Goal: Communication & Community: Ask a question

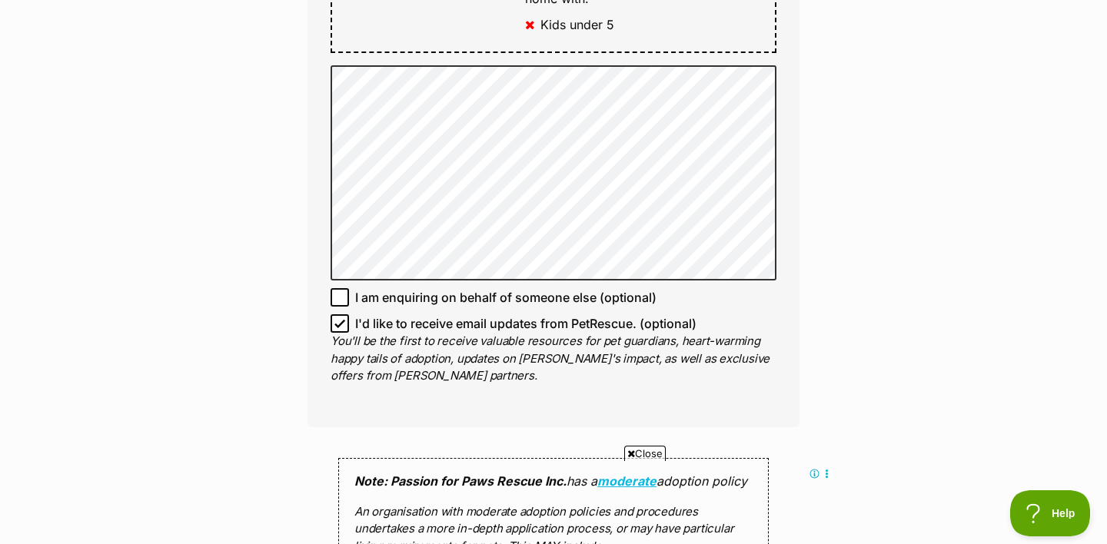
scroll to position [1054, 0]
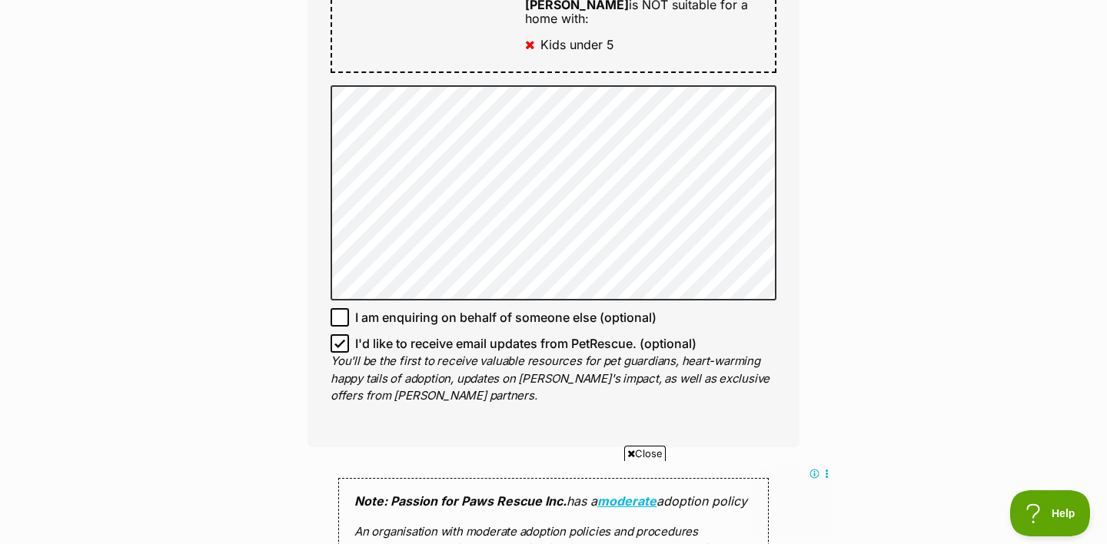
click at [442, 308] on span "I am enquiring on behalf of someone else (optional)" at bounding box center [505, 317] width 301 height 18
click at [349, 308] on input "I am enquiring on behalf of someone else (optional)" at bounding box center [340, 317] width 18 height 18
checkbox input "true"
click at [436, 335] on span "I'd like to receive email updates from PetRescue. (optional)" at bounding box center [525, 344] width 341 height 18
click at [349, 335] on input "I'd like to receive email updates from PetRescue. (optional)" at bounding box center [340, 344] width 18 height 18
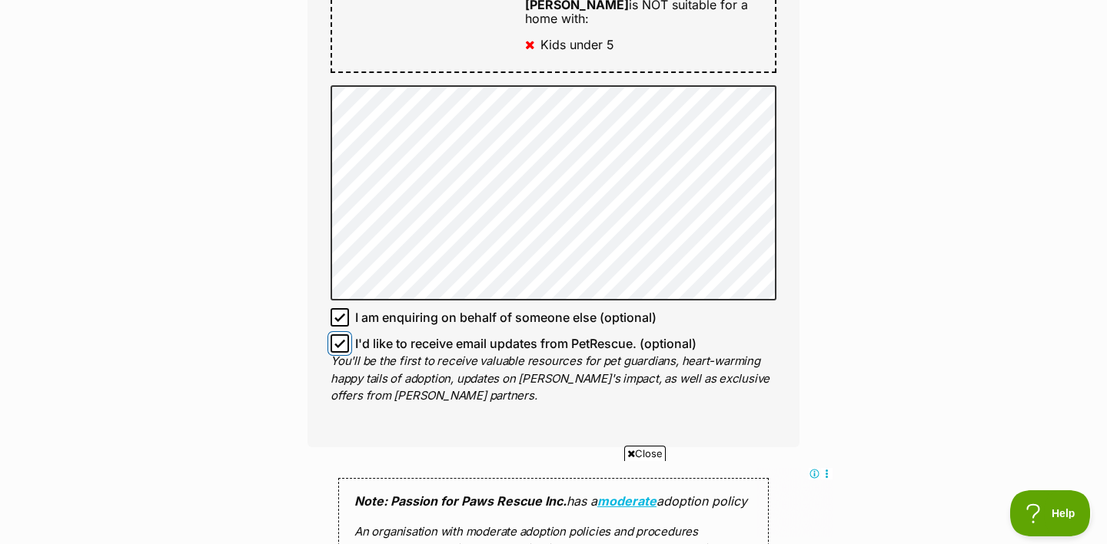
checkbox input "false"
click at [427, 308] on span "I am enquiring on behalf of someone else (optional)" at bounding box center [505, 317] width 301 height 18
click at [349, 308] on input "I am enquiring on behalf of someone else (optional)" at bounding box center [340, 317] width 18 height 18
checkbox input "false"
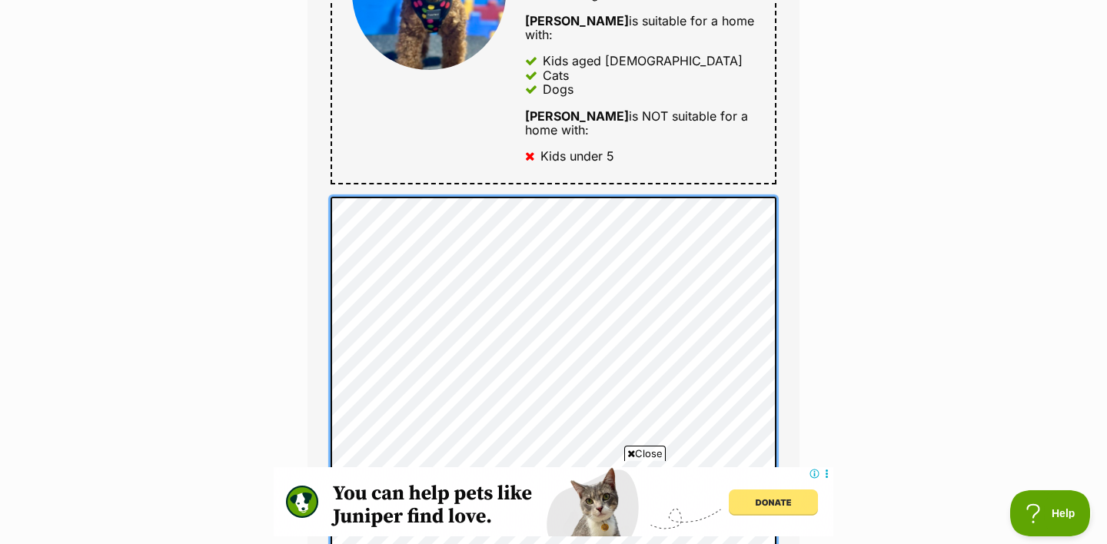
scroll to position [0, 0]
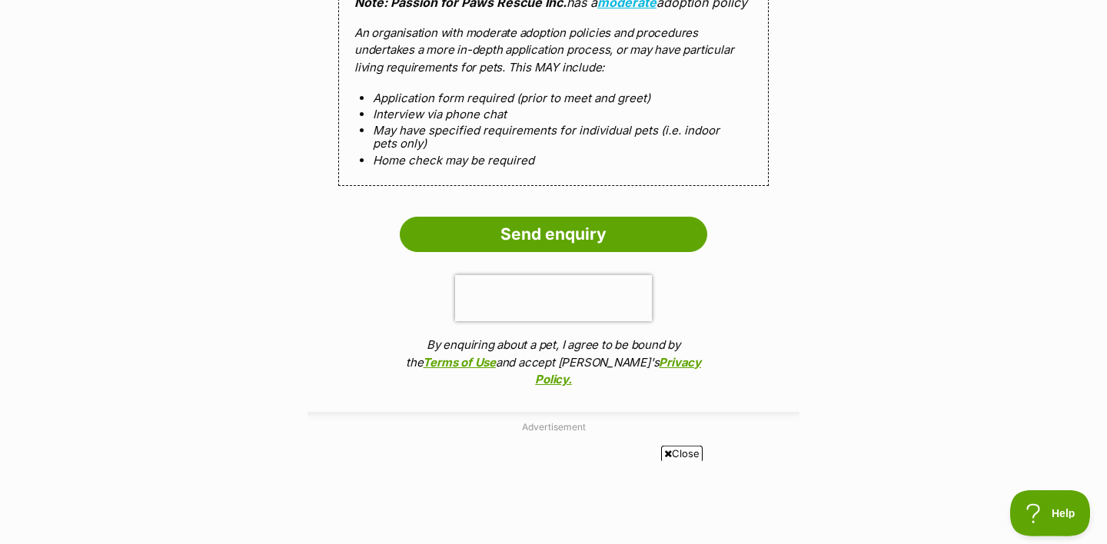
click at [403, 288] on ol "Send enquiry By enquiring about a pet, I agree to be bound by the Terms of Use …" at bounding box center [554, 307] width 492 height 180
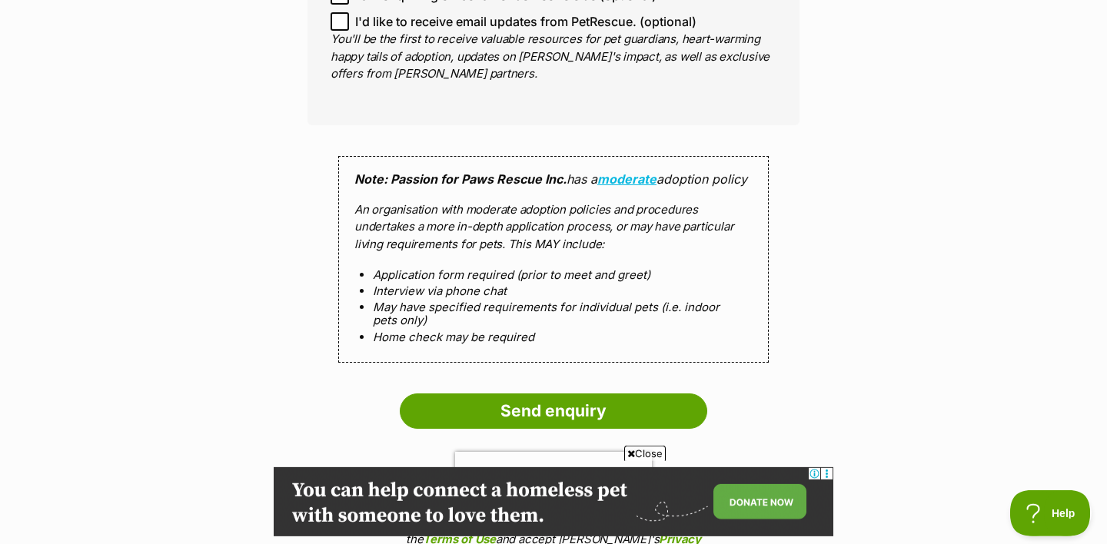
scroll to position [2148, 0]
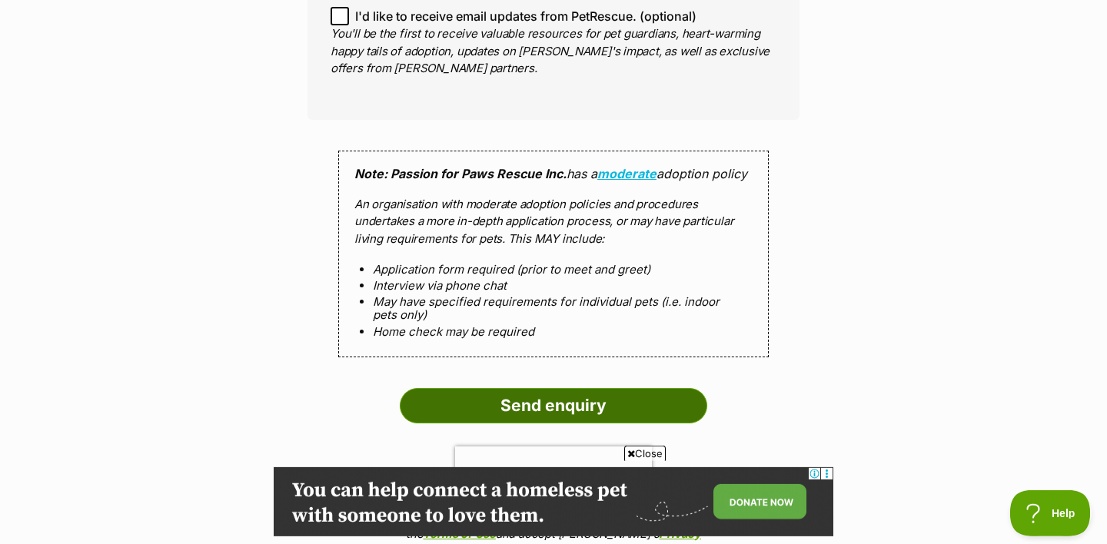
click at [454, 388] on input "Send enquiry" at bounding box center [554, 405] width 308 height 35
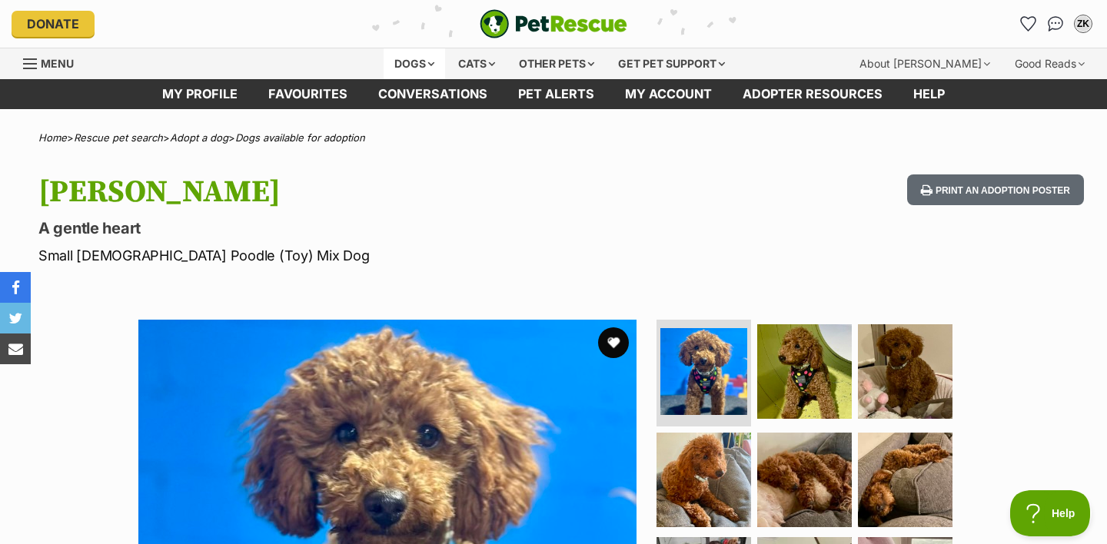
click at [421, 60] on div "Dogs" at bounding box center [415, 63] width 62 height 31
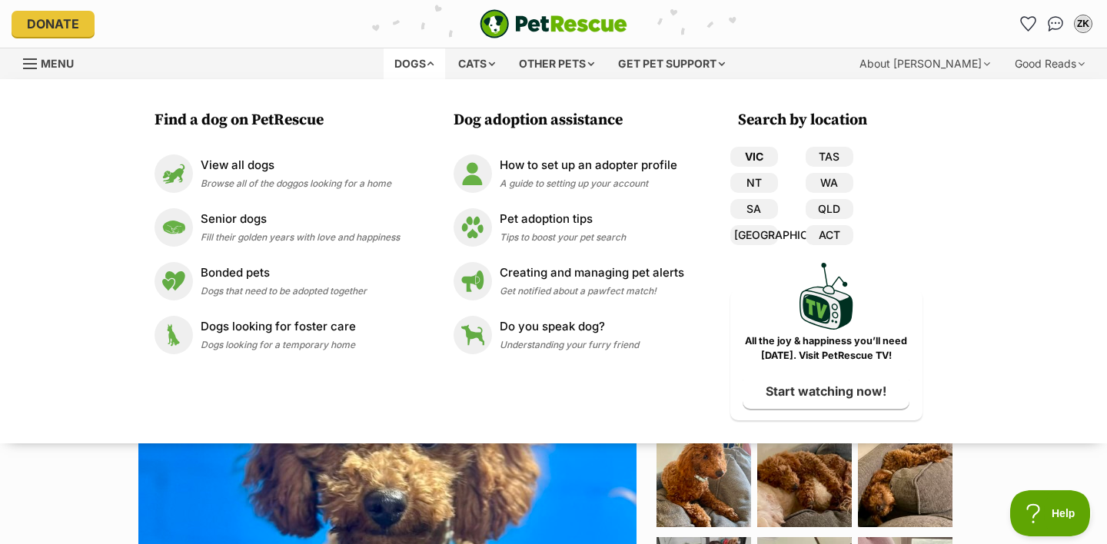
click at [755, 149] on link "VIC" at bounding box center [755, 157] width 48 height 20
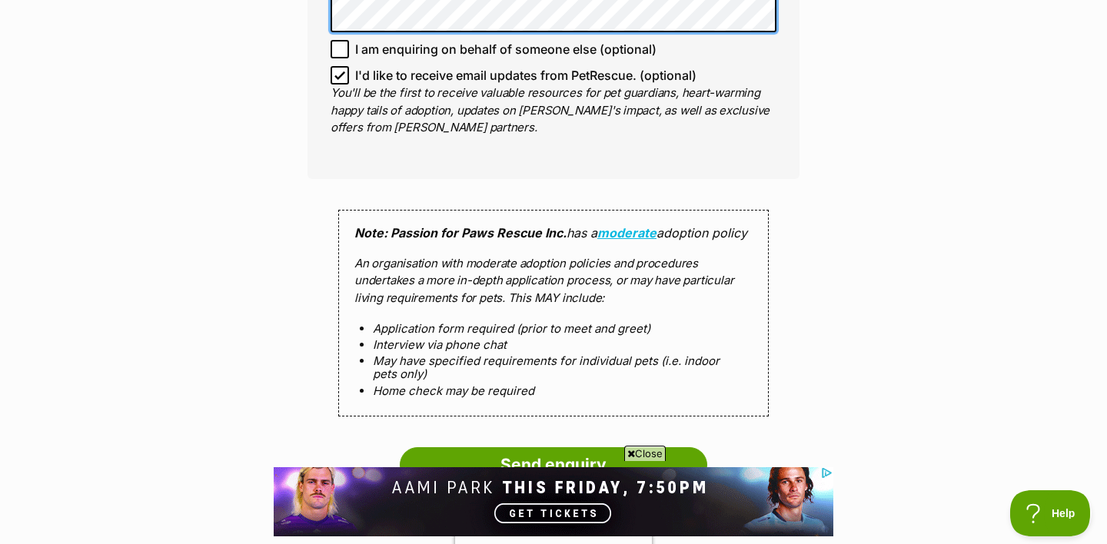
scroll to position [2199, 0]
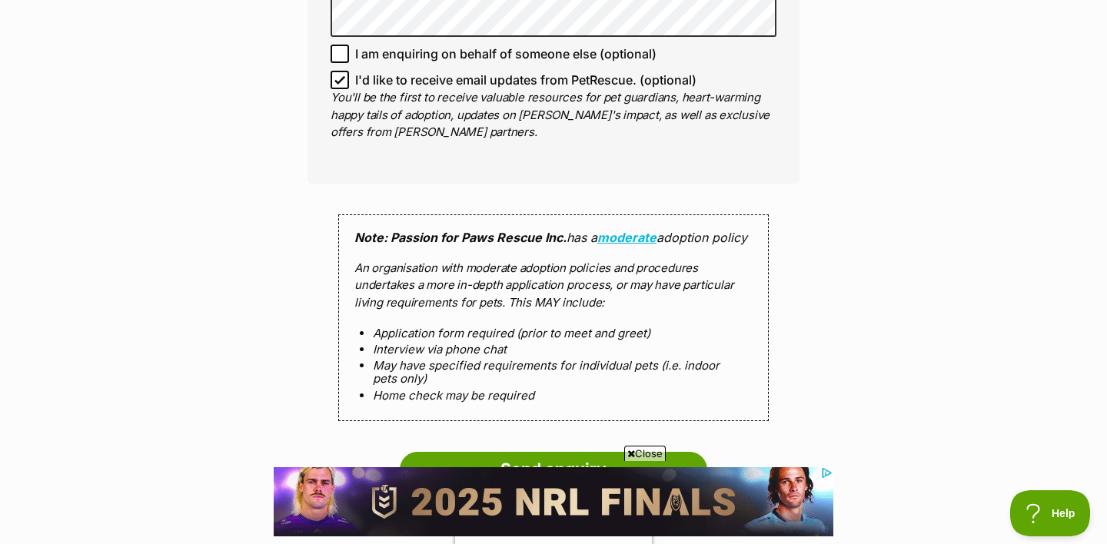
click at [339, 89] on p "You'll be the first to receive valuable resources for pet guardians, heart-warm…" at bounding box center [554, 115] width 446 height 52
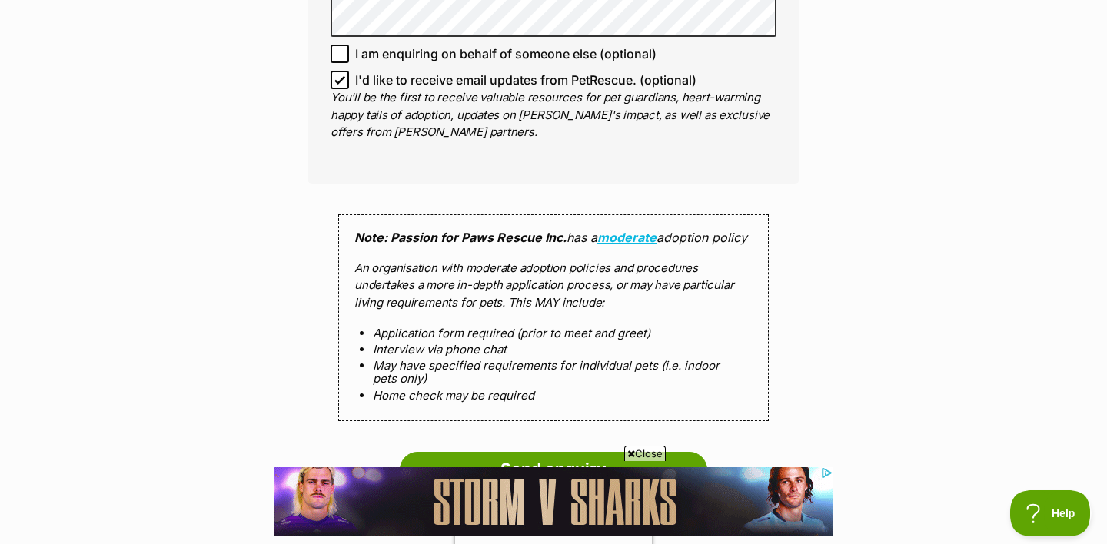
click at [341, 77] on icon at bounding box center [339, 80] width 9 height 7
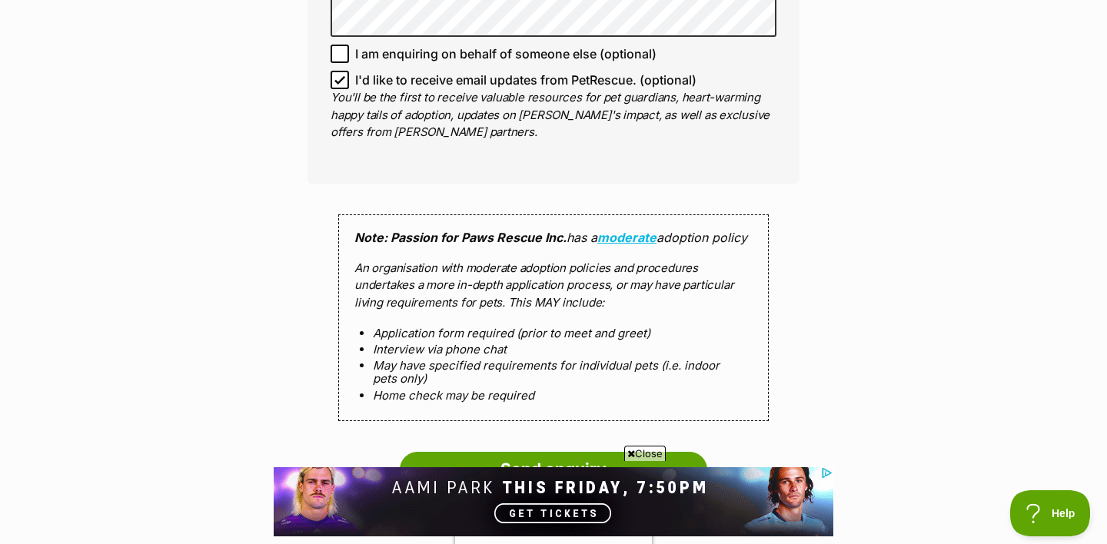
click at [341, 71] on input "I'd like to receive email updates from PetRescue. (optional)" at bounding box center [340, 80] width 18 height 18
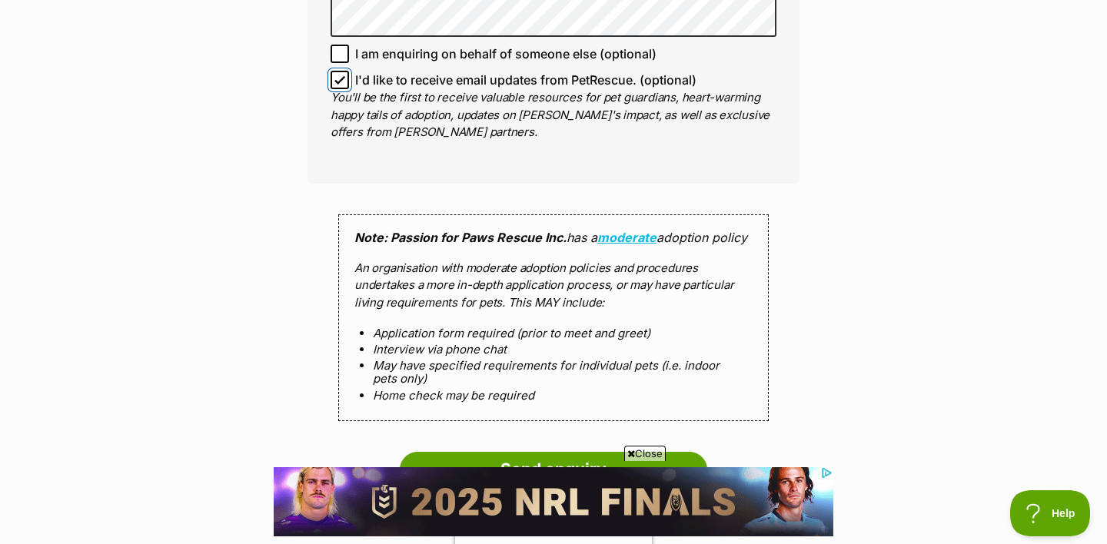
checkbox input "false"
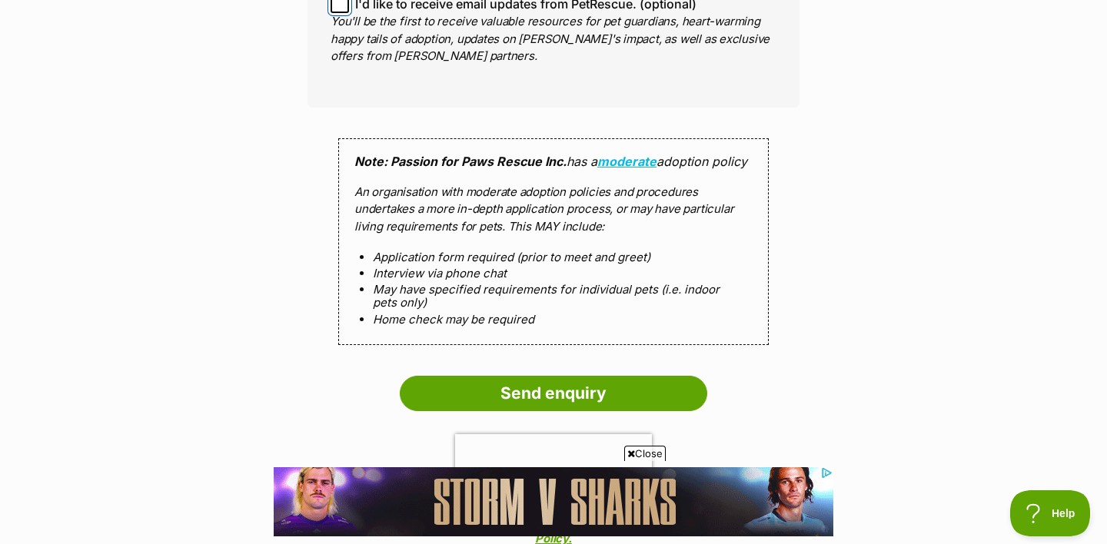
scroll to position [2303, 0]
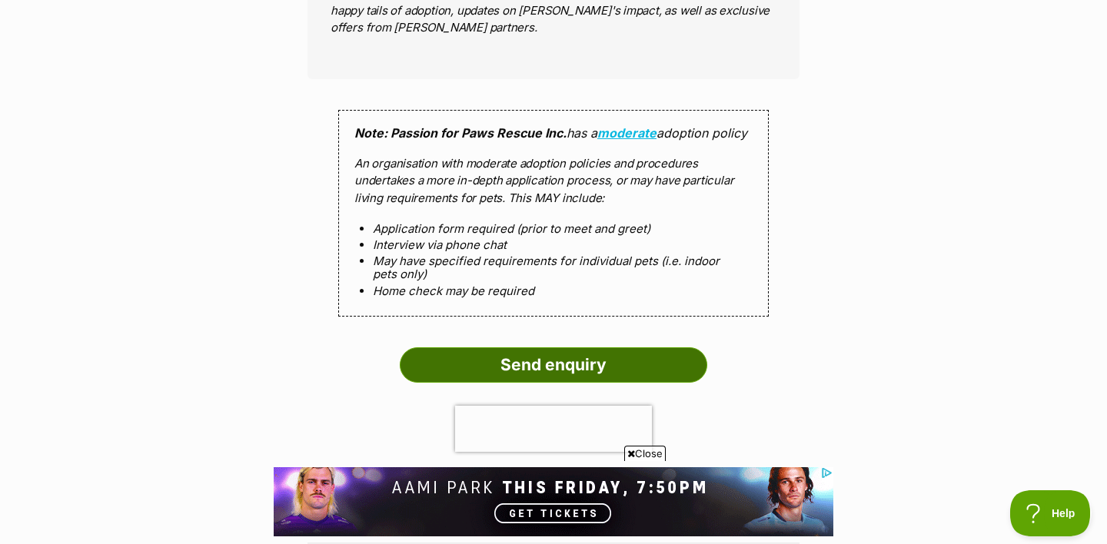
click at [489, 348] on input "Send enquiry" at bounding box center [554, 365] width 308 height 35
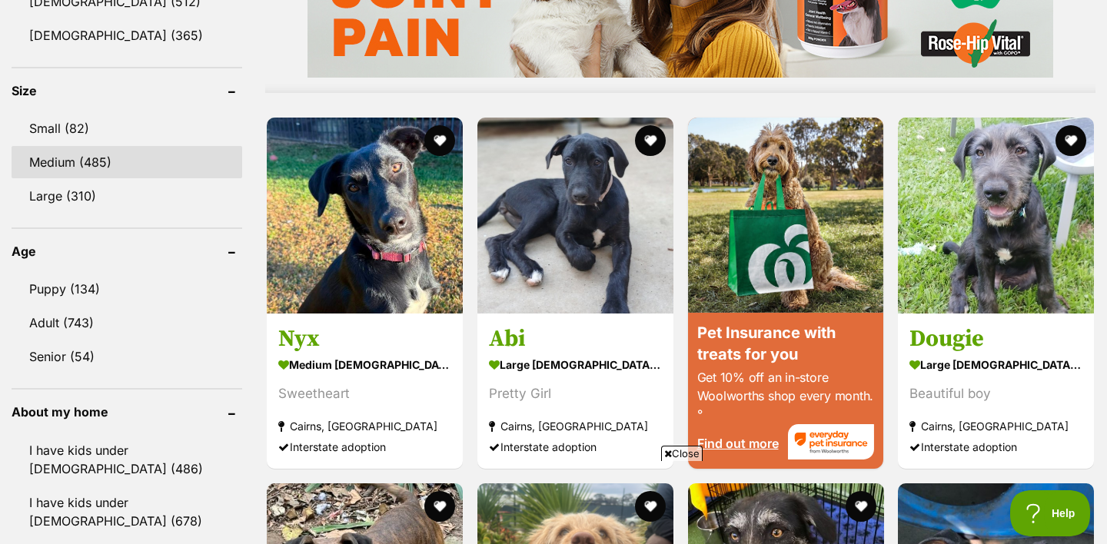
click at [68, 148] on link "Medium (485)" at bounding box center [127, 162] width 231 height 32
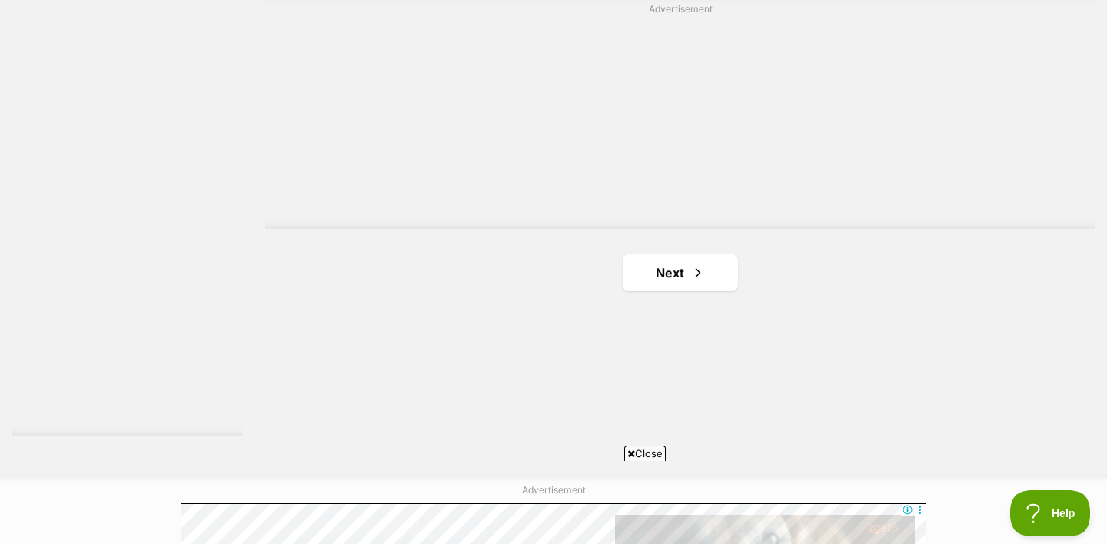
scroll to position [2739, 0]
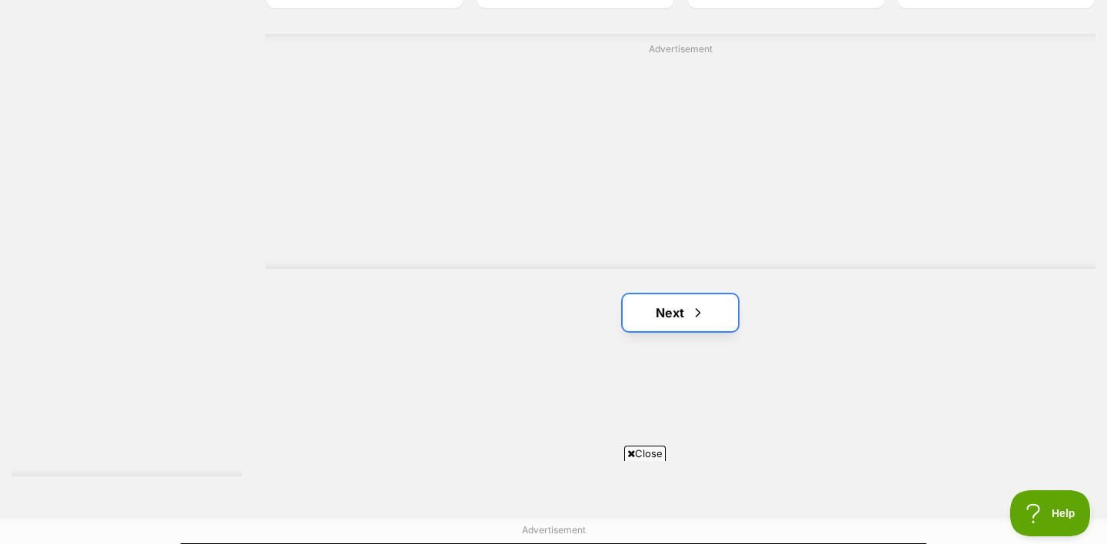
click at [678, 315] on link "Next" at bounding box center [680, 313] width 115 height 37
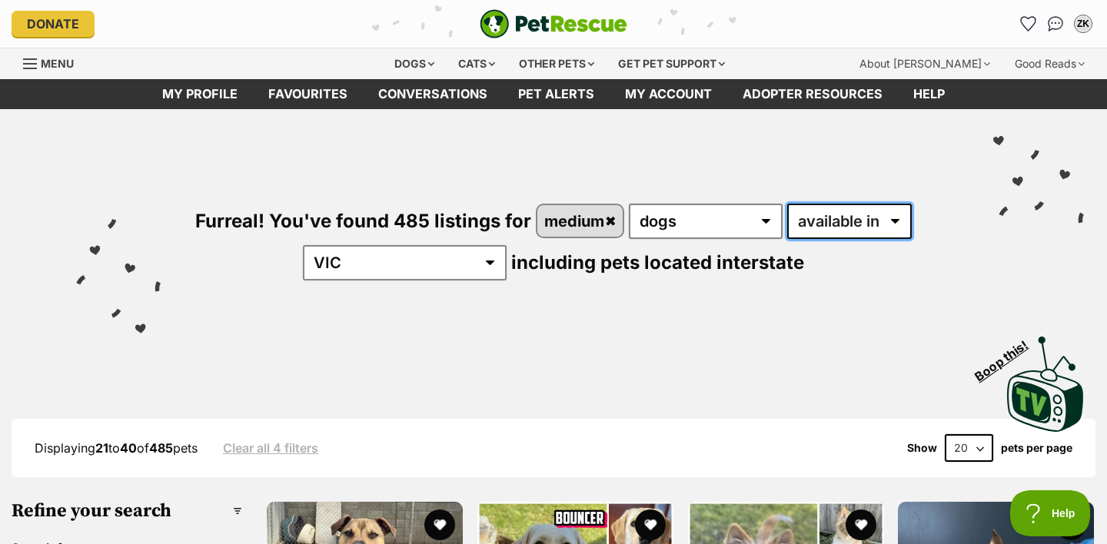
select select "disabled"
click option "located in" at bounding box center [0, 0] width 0 height 0
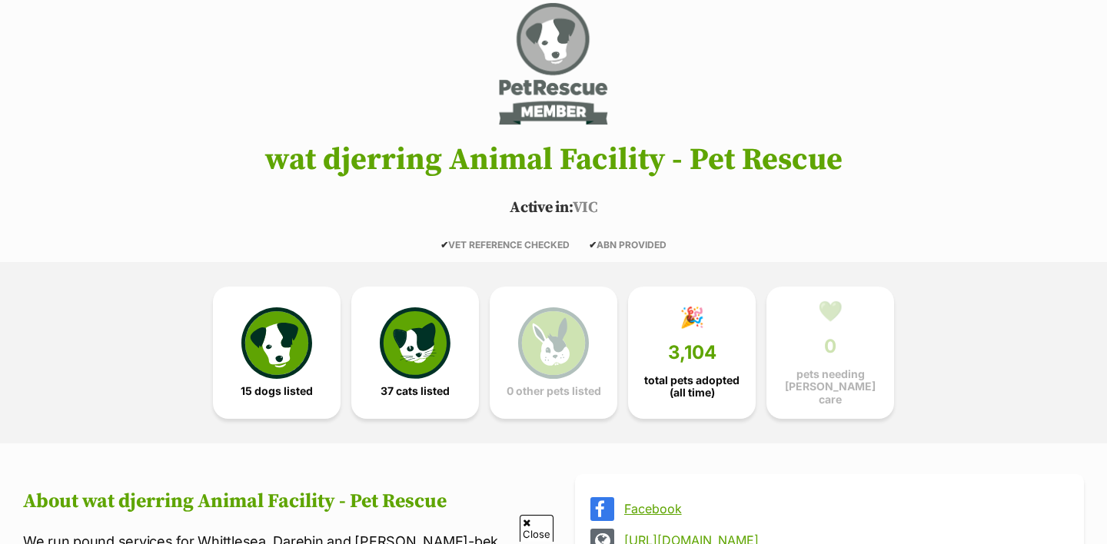
scroll to position [143, 0]
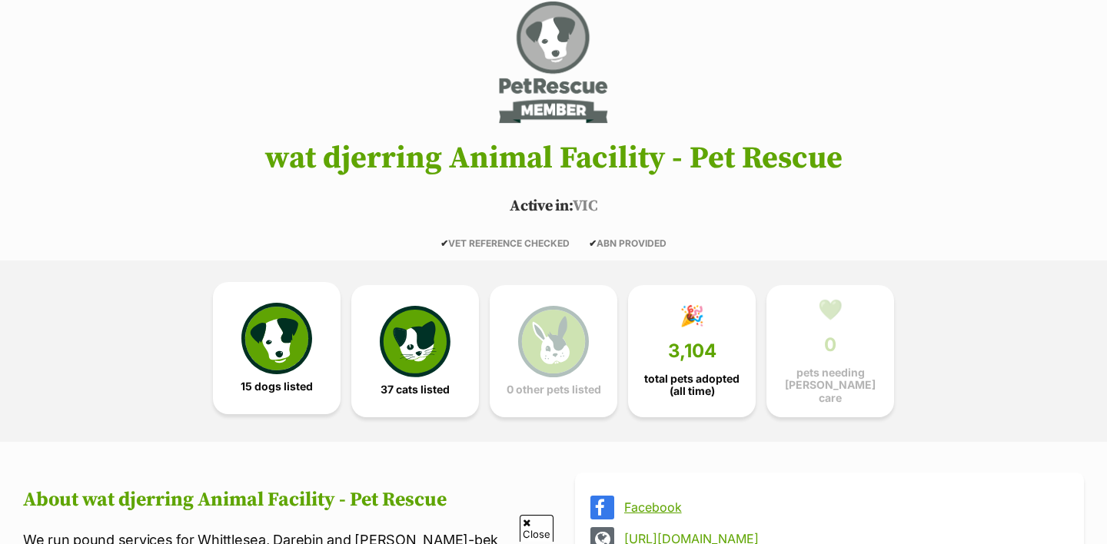
click at [223, 348] on link "15 dogs listed" at bounding box center [277, 348] width 128 height 132
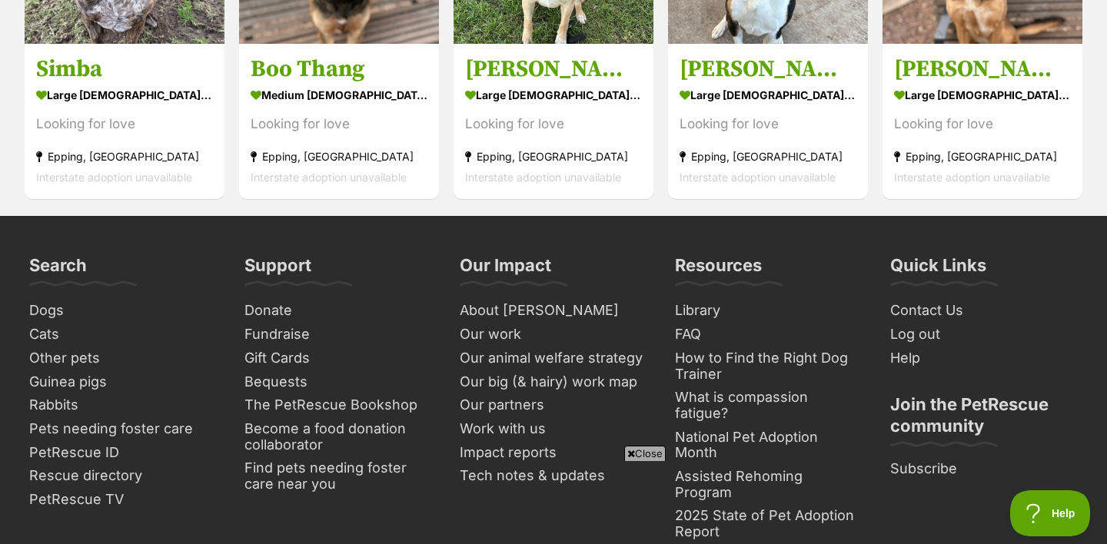
scroll to position [2477, 0]
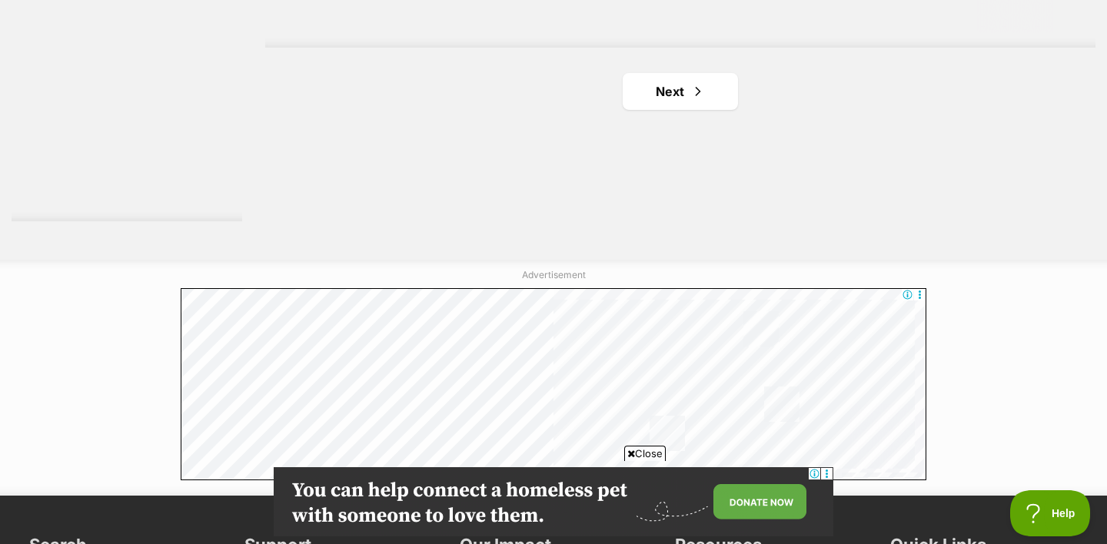
scroll to position [2970, 0]
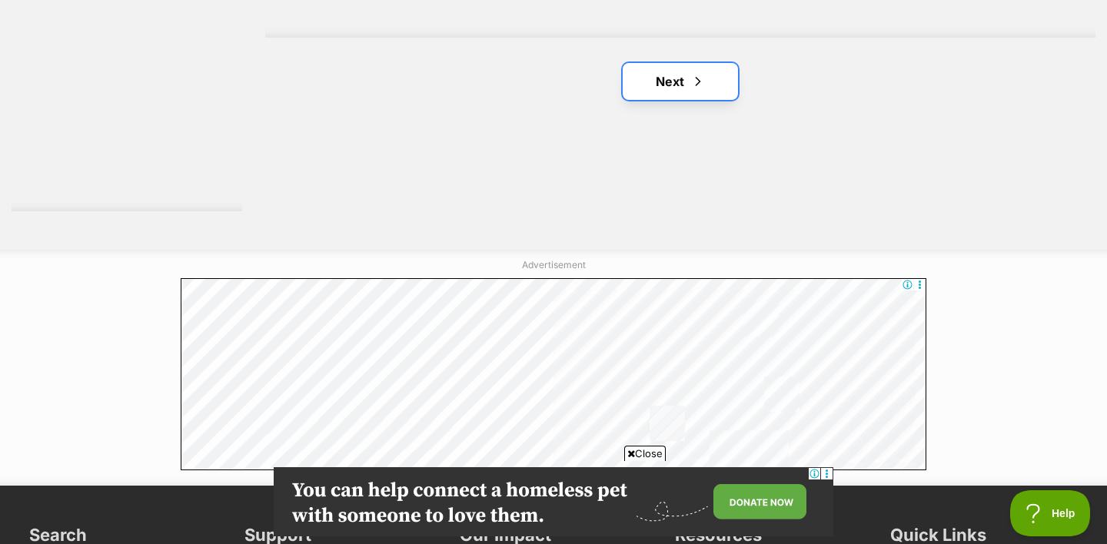
click at [654, 97] on link "Next" at bounding box center [680, 81] width 115 height 37
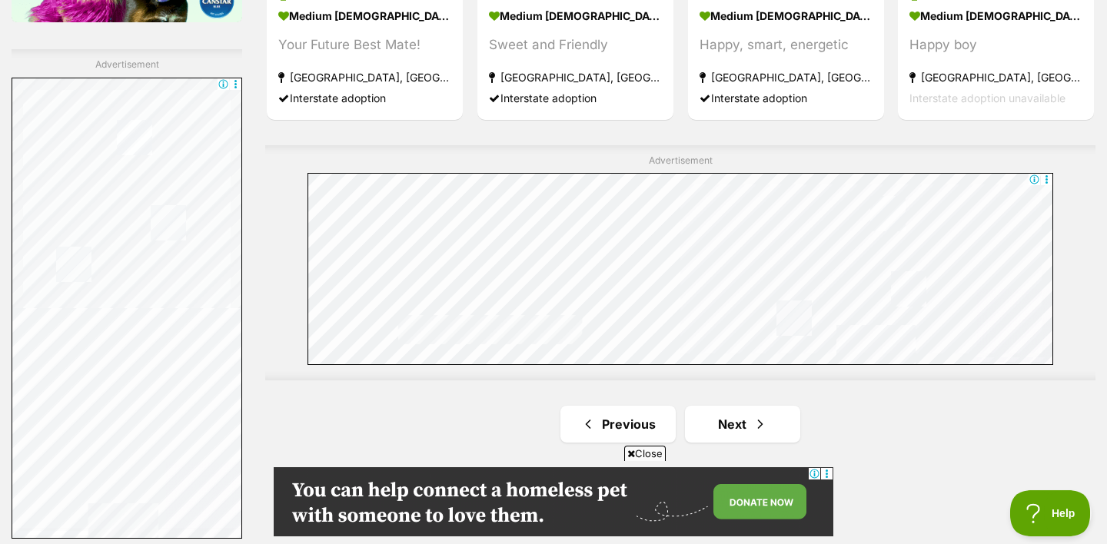
scroll to position [2765, 0]
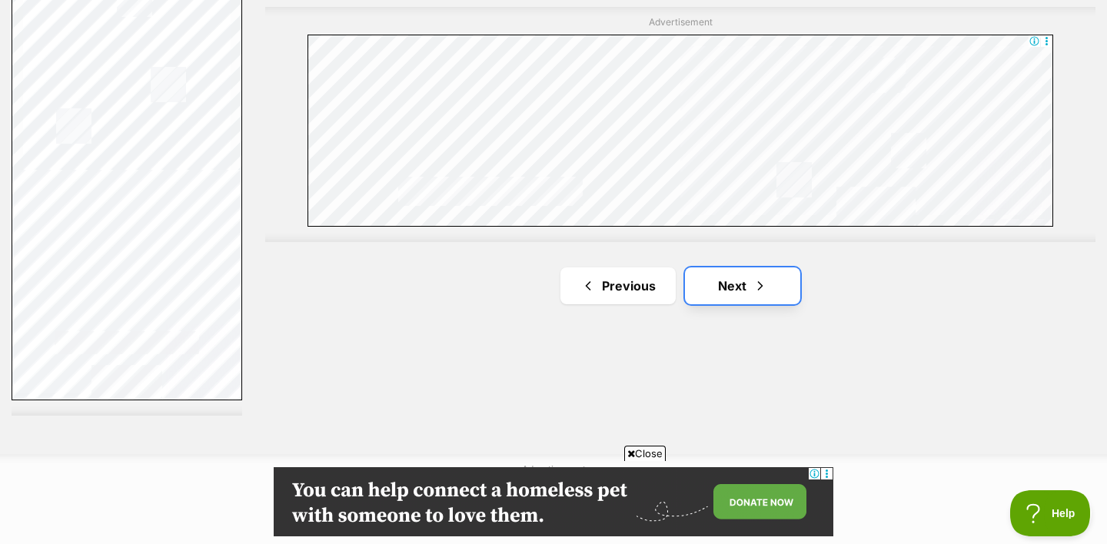
click at [730, 303] on link "Next" at bounding box center [742, 286] width 115 height 37
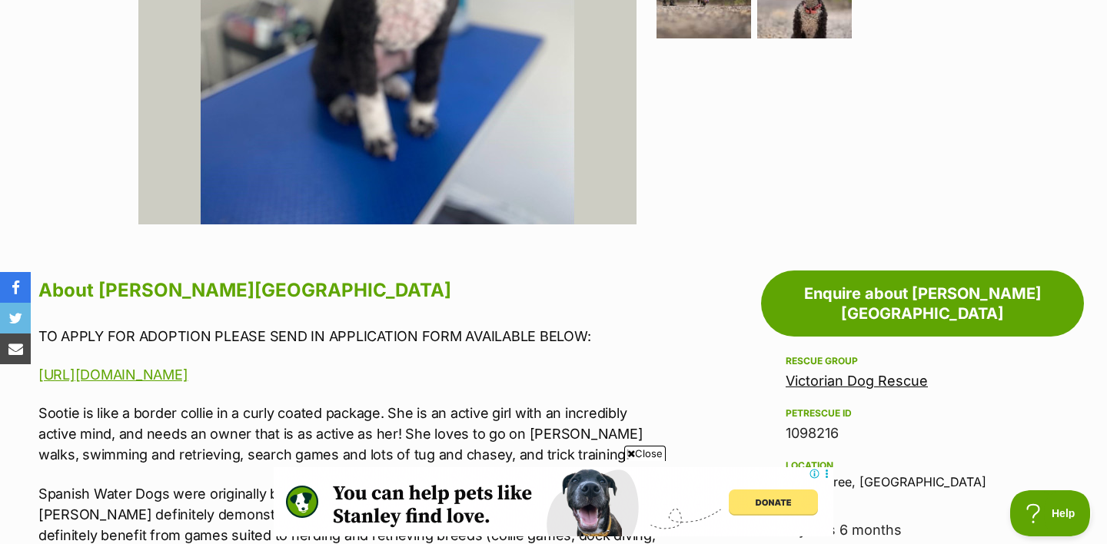
scroll to position [603, 0]
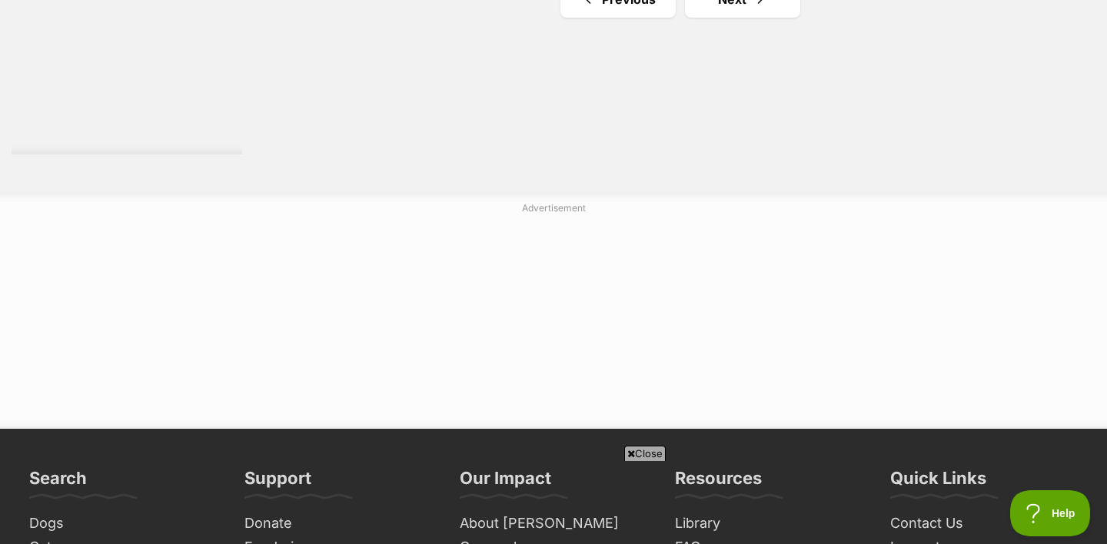
scroll to position [3021, 0]
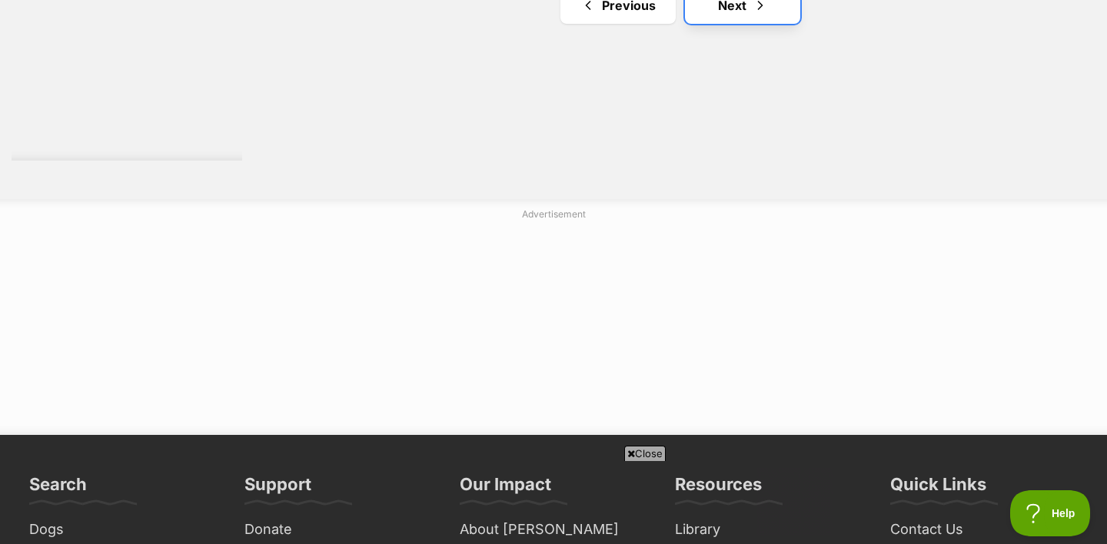
click at [730, 19] on link "Next" at bounding box center [742, 5] width 115 height 37
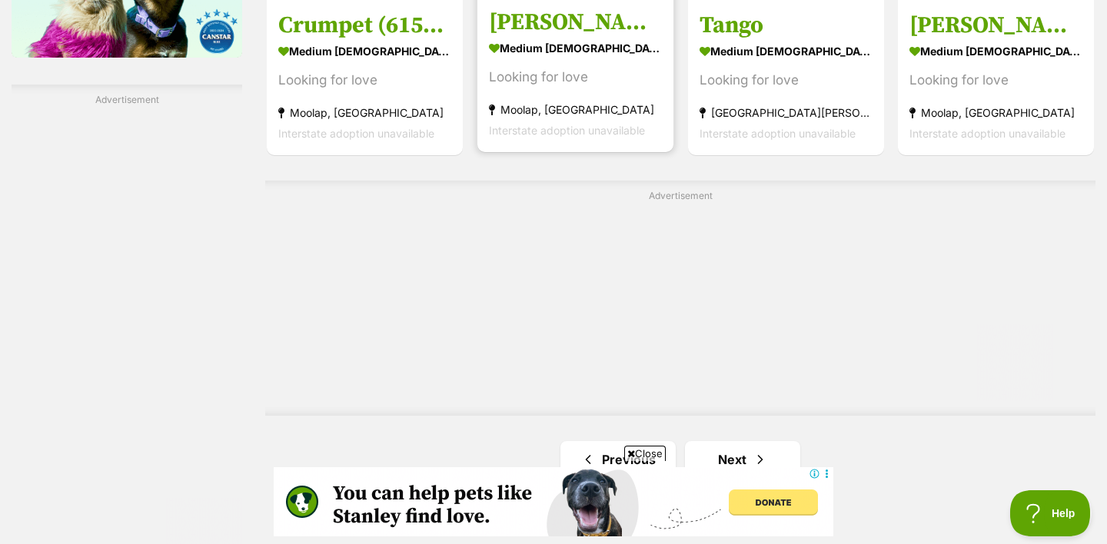
scroll to position [2605, 0]
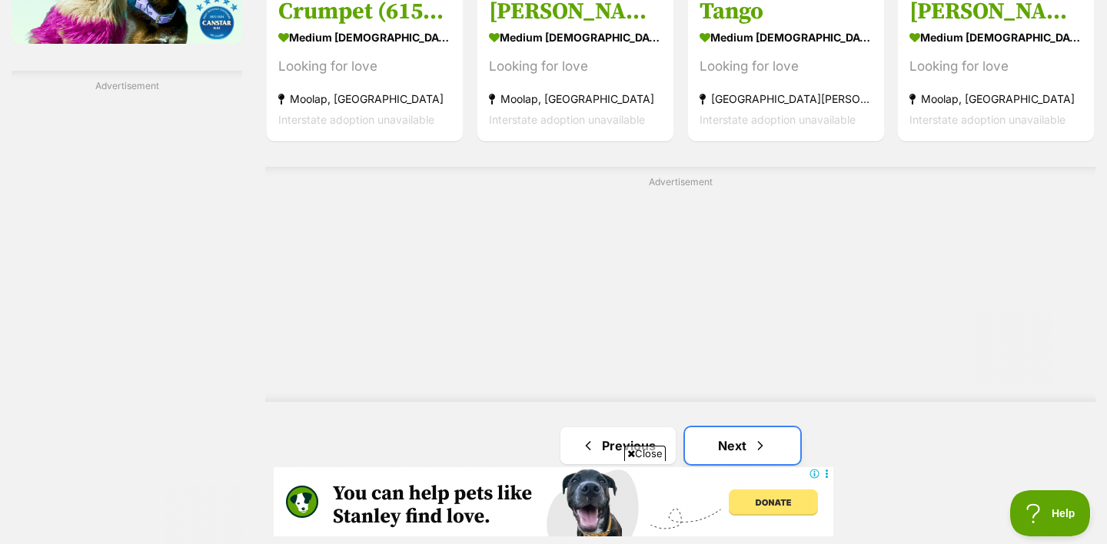
click at [732, 448] on link "Next" at bounding box center [742, 446] width 115 height 37
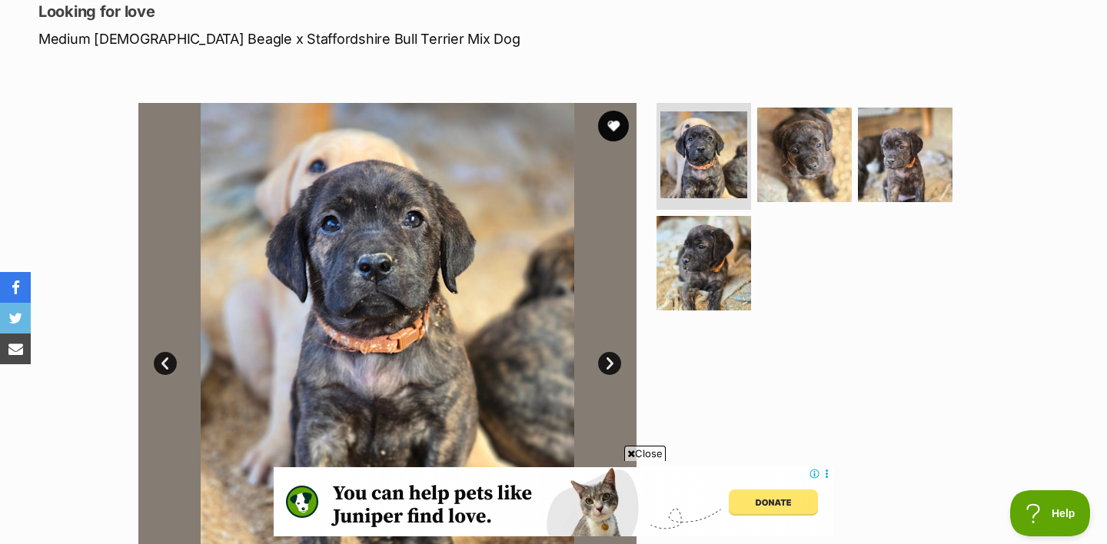
scroll to position [212, 0]
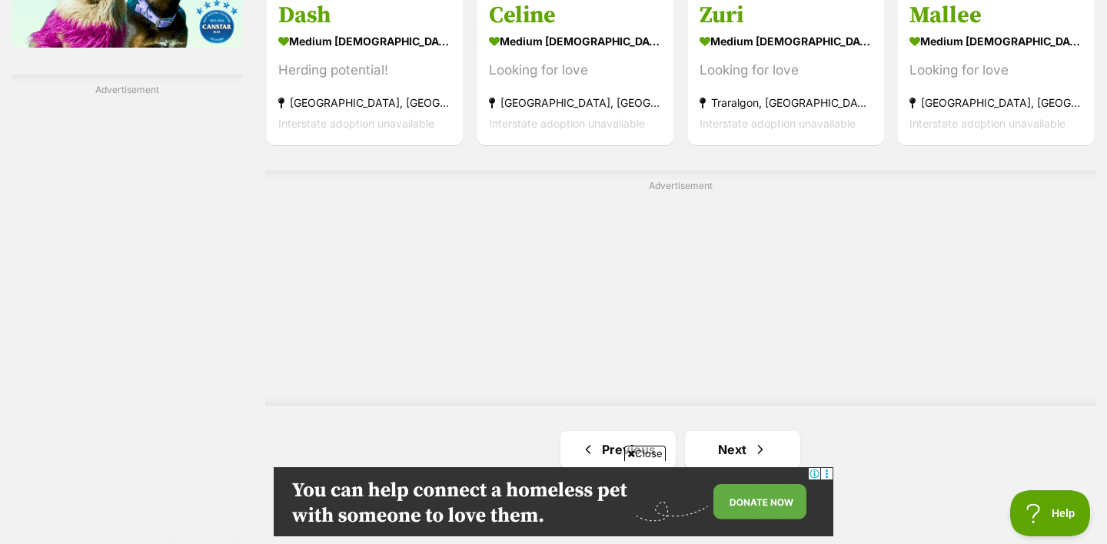
scroll to position [2679, 0]
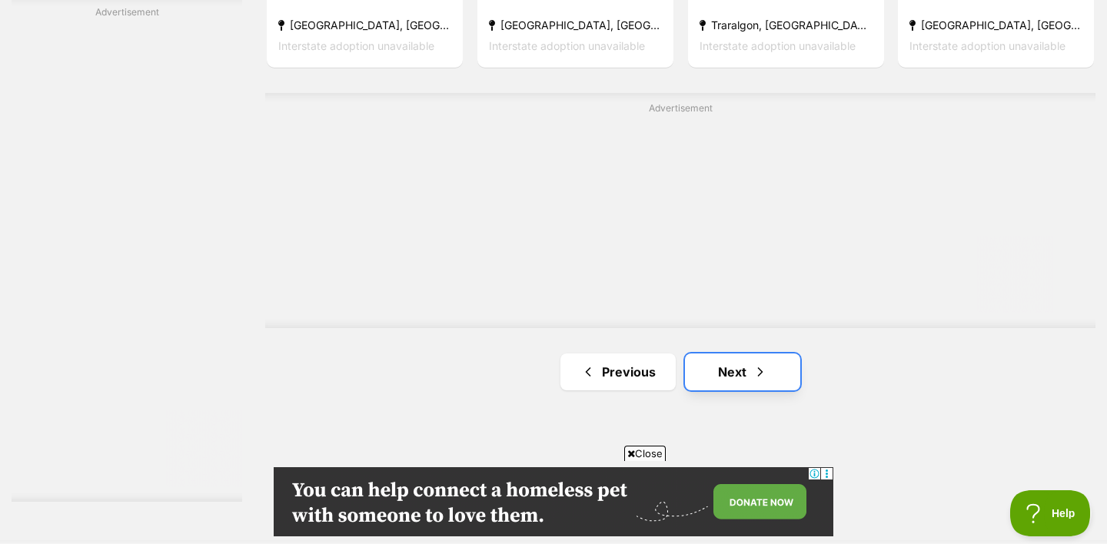
click at [752, 380] on link "Next" at bounding box center [742, 372] width 115 height 37
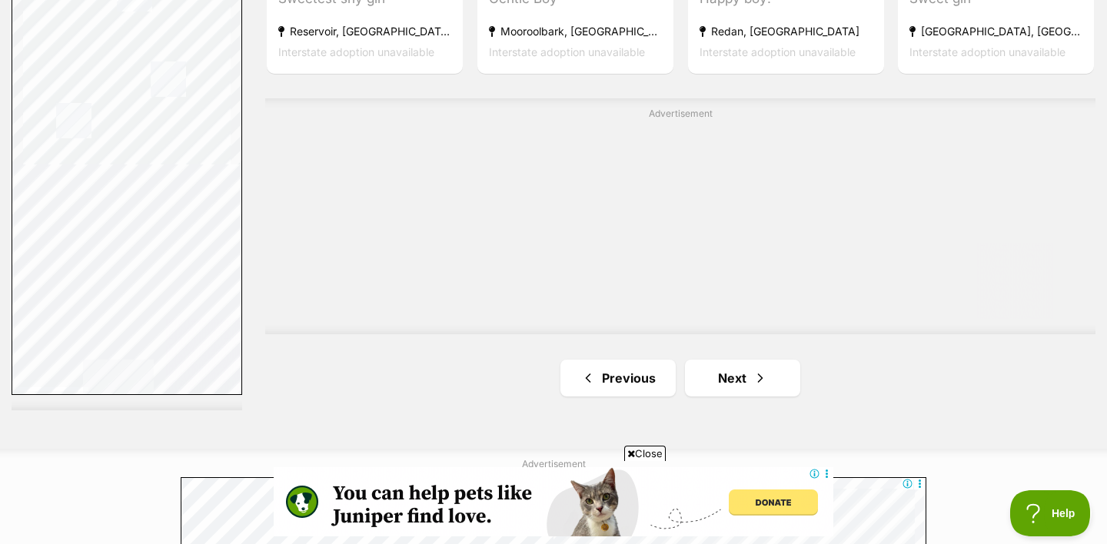
scroll to position [2787, 0]
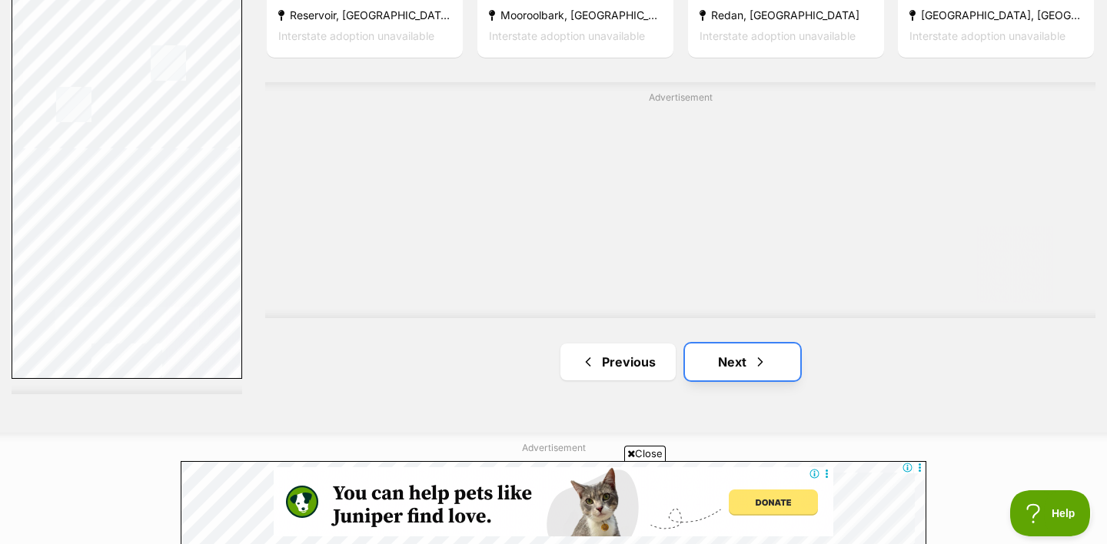
click at [742, 368] on link "Next" at bounding box center [742, 362] width 115 height 37
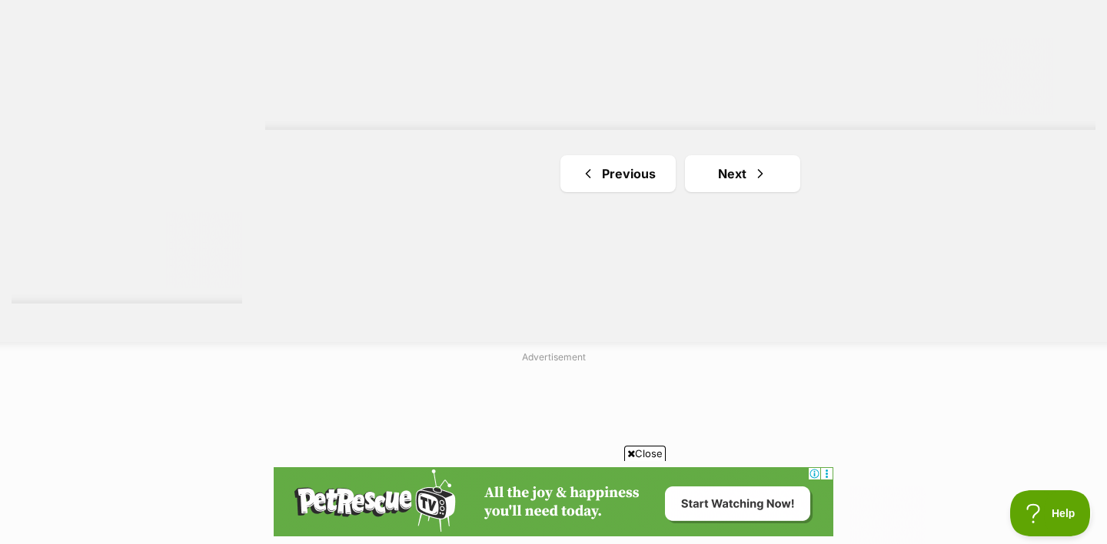
scroll to position [3024, 0]
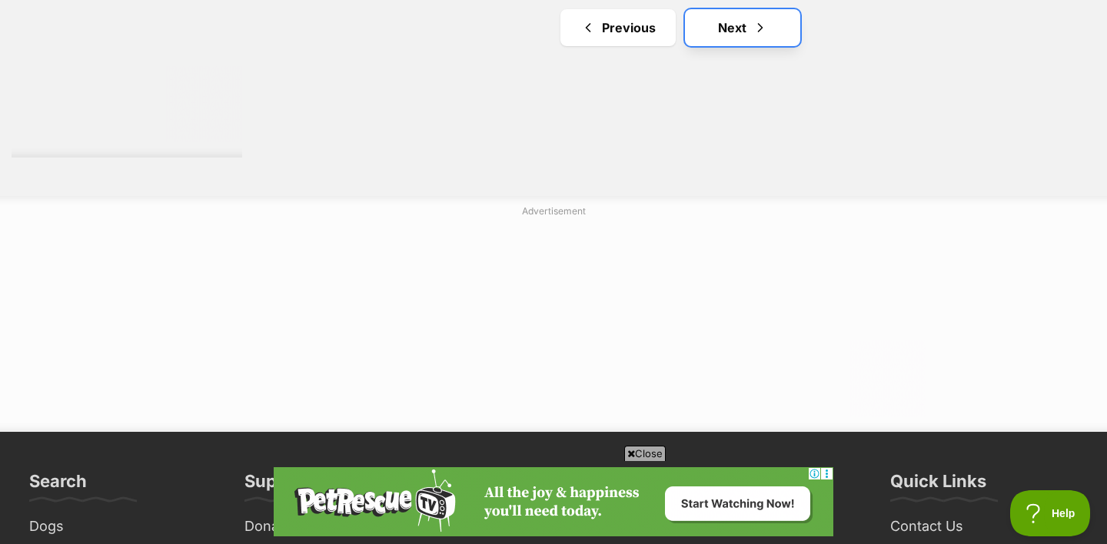
click at [731, 32] on link "Next" at bounding box center [742, 27] width 115 height 37
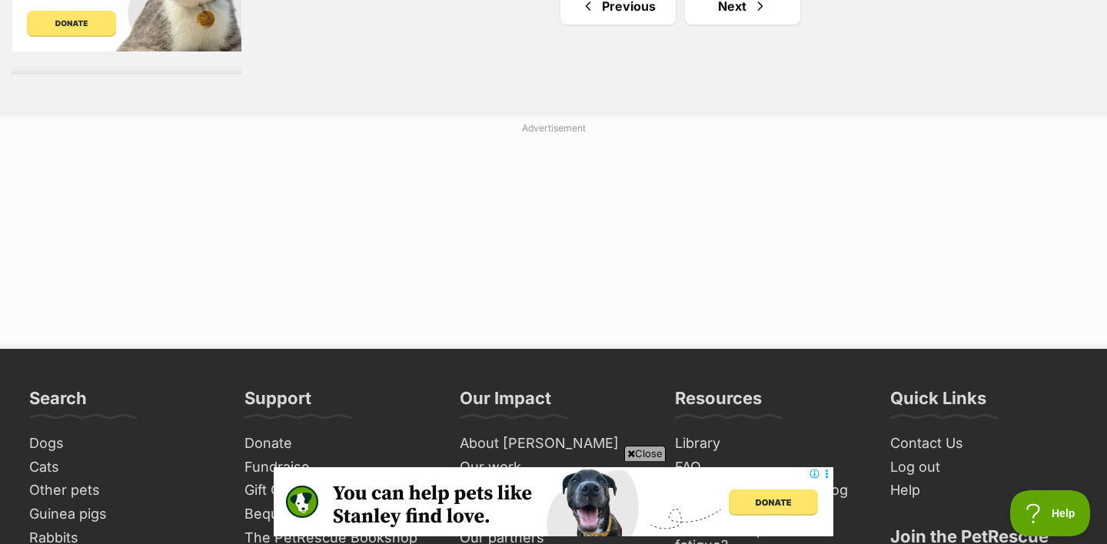
scroll to position [2948, 0]
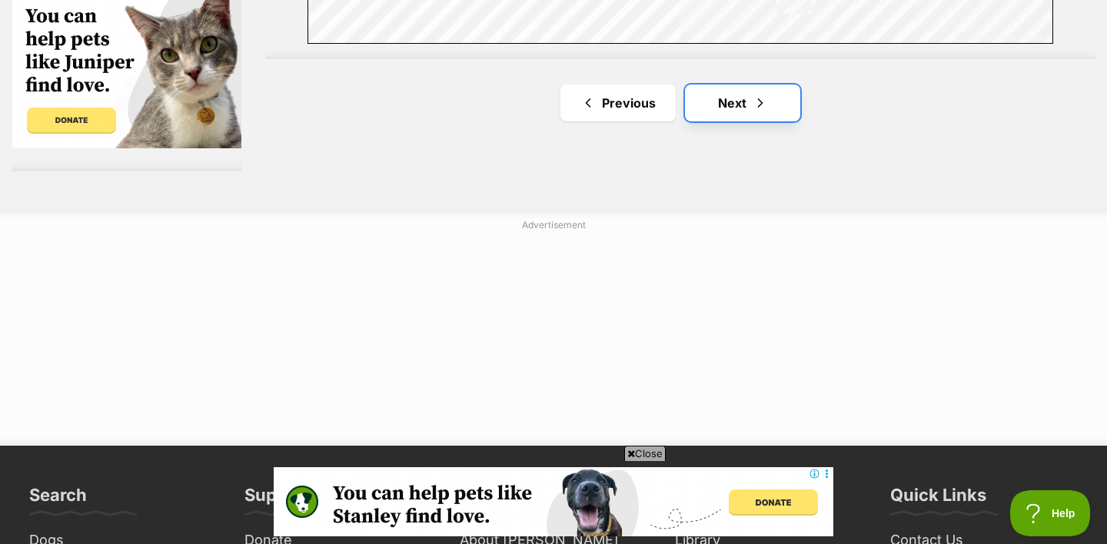
click at [747, 101] on link "Next" at bounding box center [742, 103] width 115 height 37
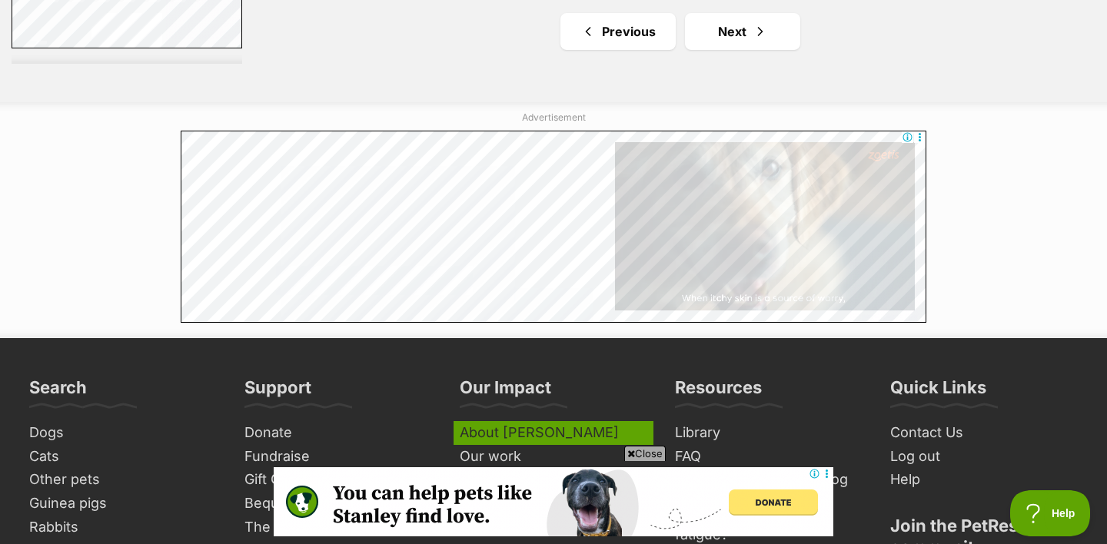
scroll to position [3046, 0]
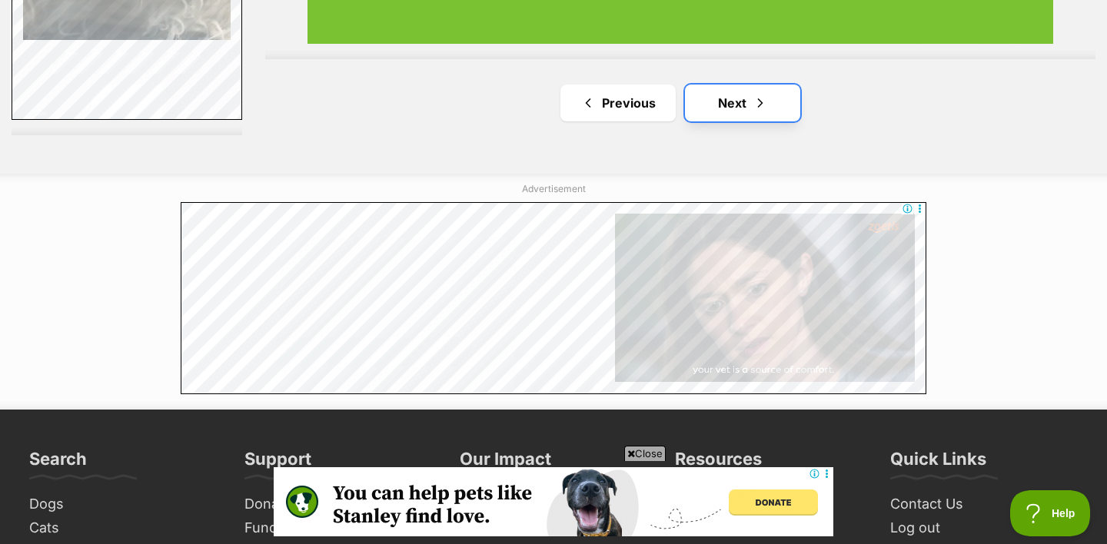
click at [740, 118] on link "Next" at bounding box center [742, 103] width 115 height 37
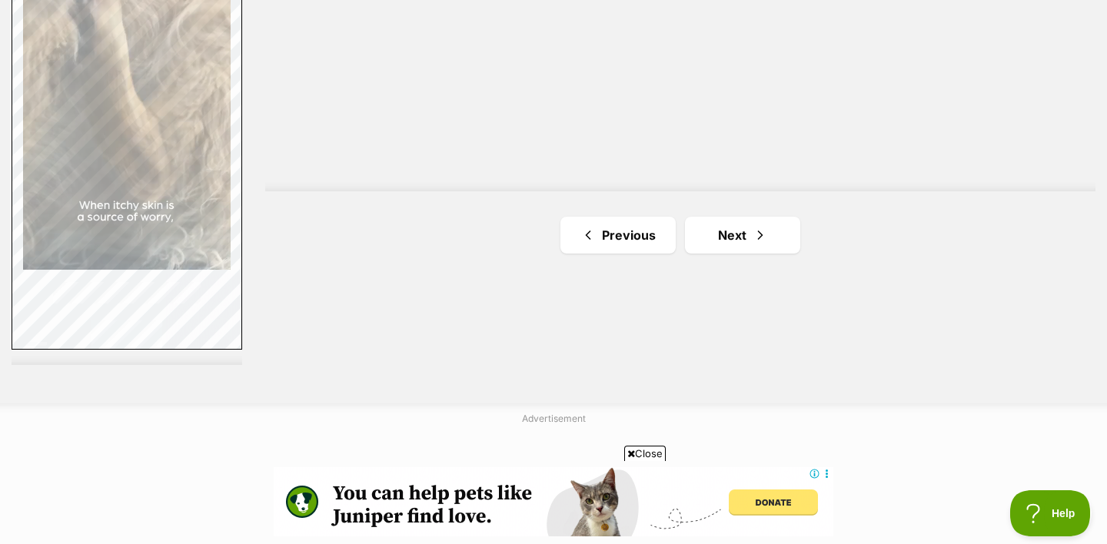
scroll to position [2832, 0]
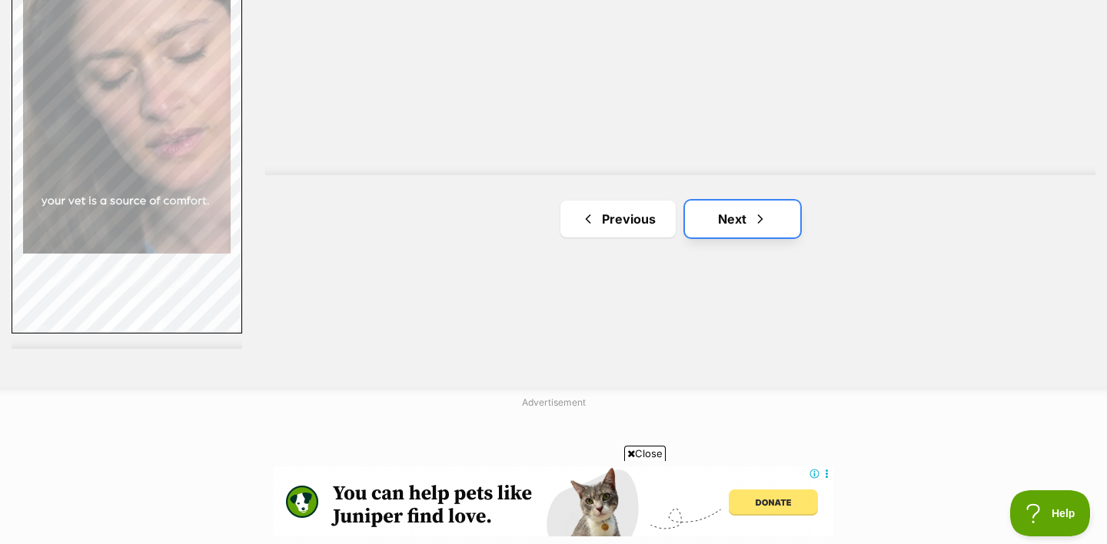
click at [744, 231] on link "Next" at bounding box center [742, 219] width 115 height 37
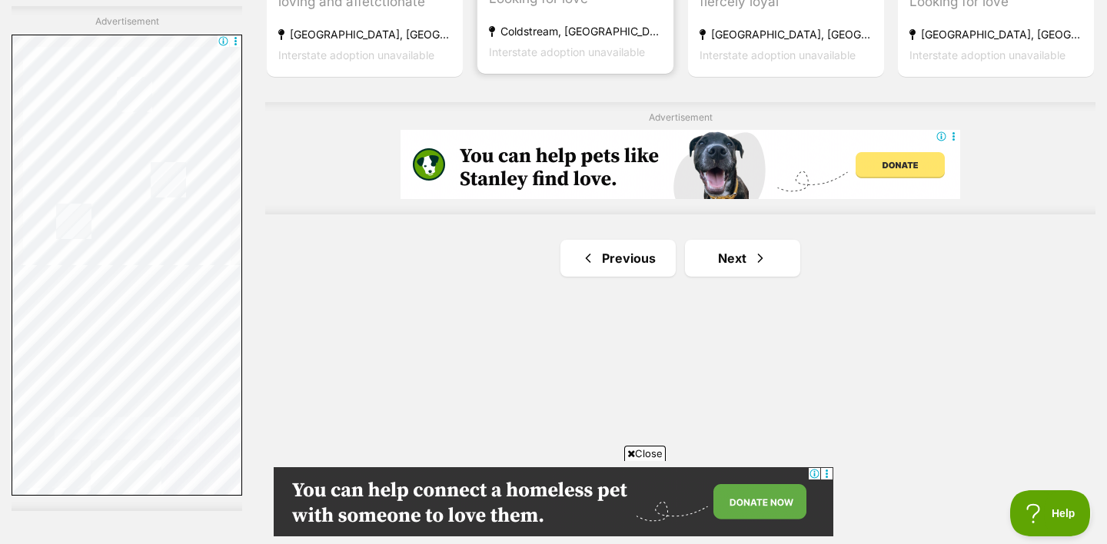
scroll to position [2687, 0]
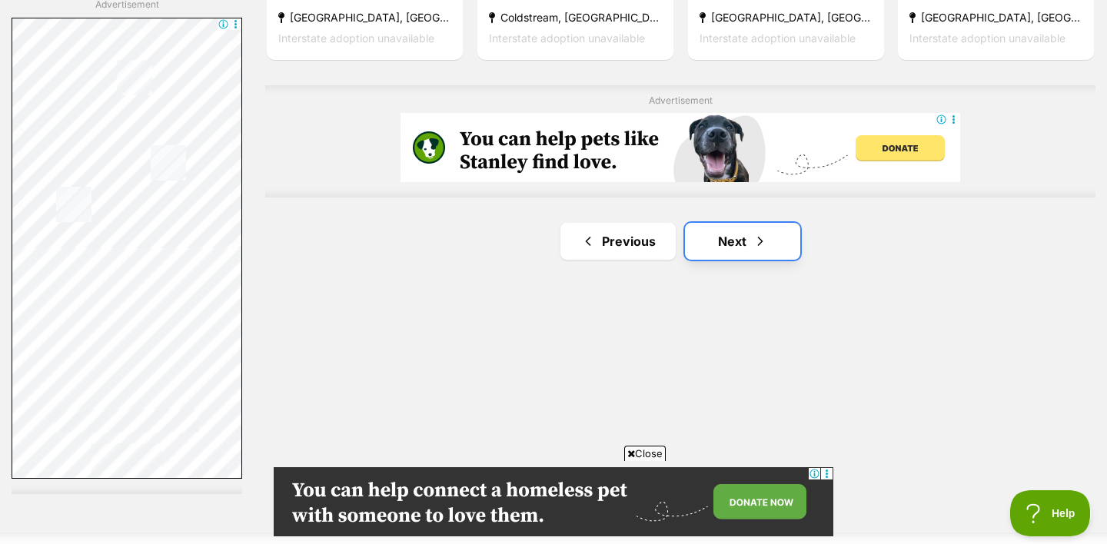
click at [752, 242] on link "Next" at bounding box center [742, 241] width 115 height 37
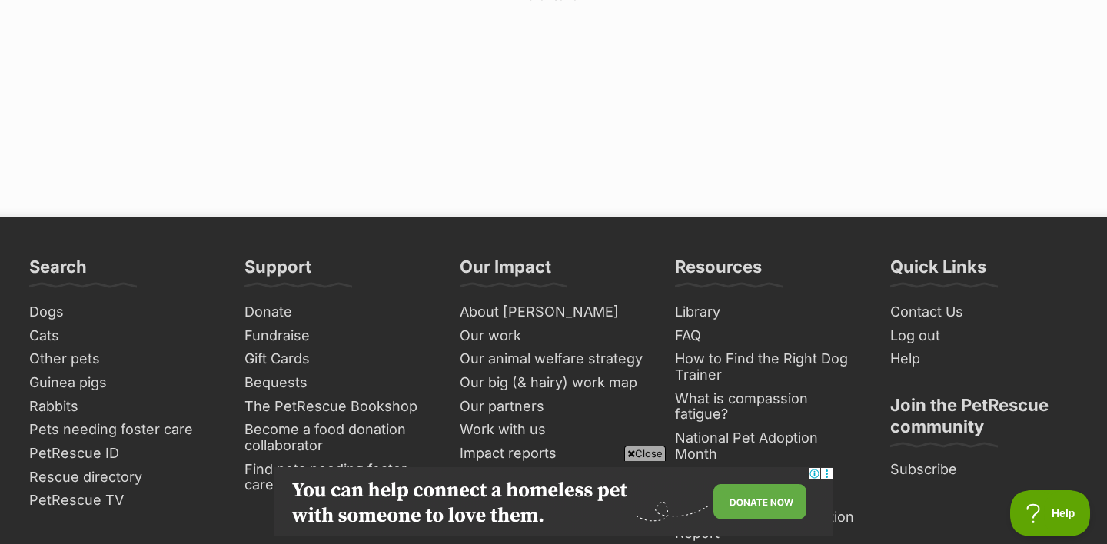
scroll to position [2903, 0]
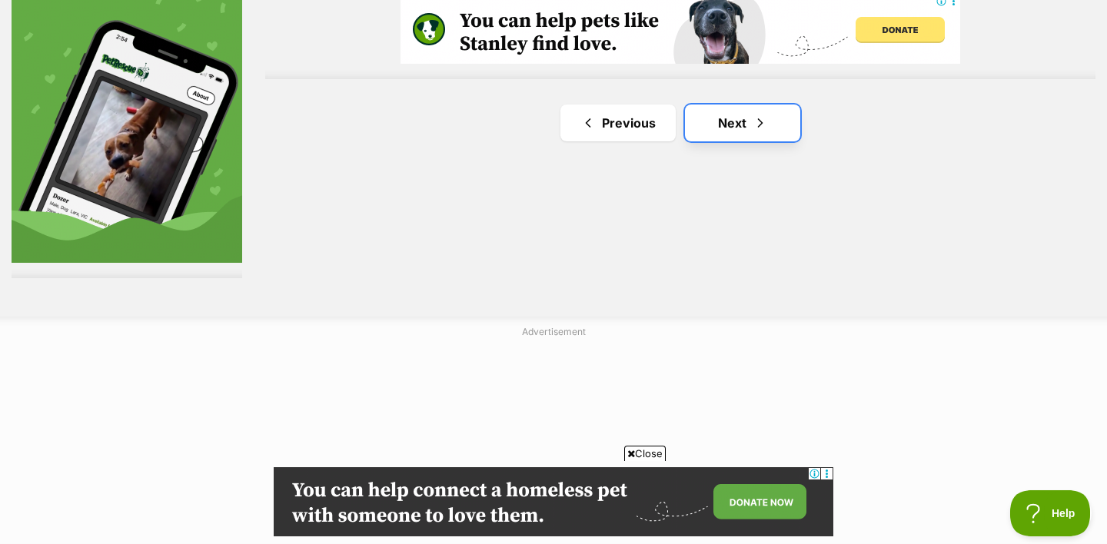
click at [764, 135] on link "Next" at bounding box center [742, 123] width 115 height 37
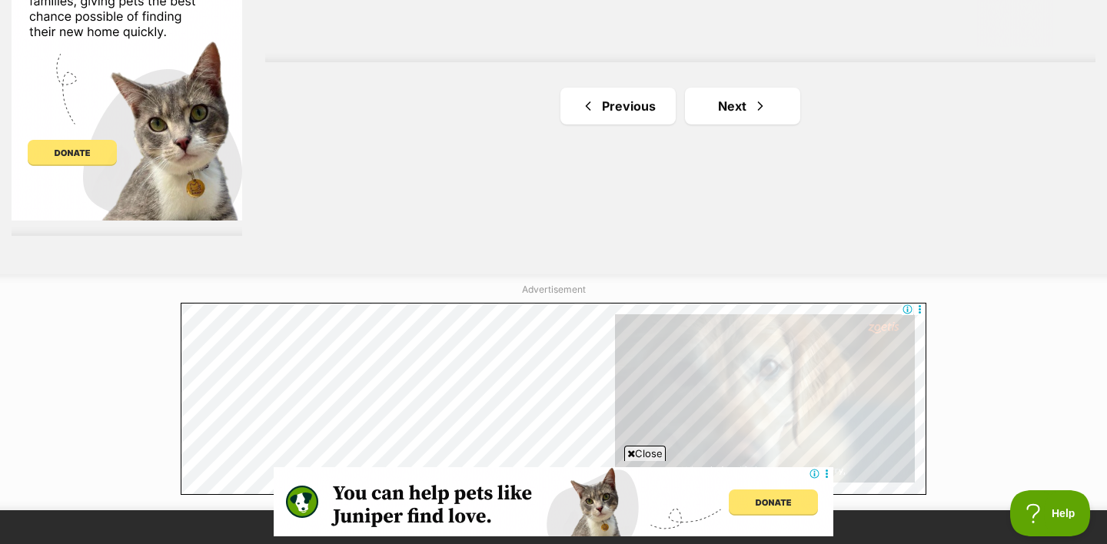
scroll to position [3022, 0]
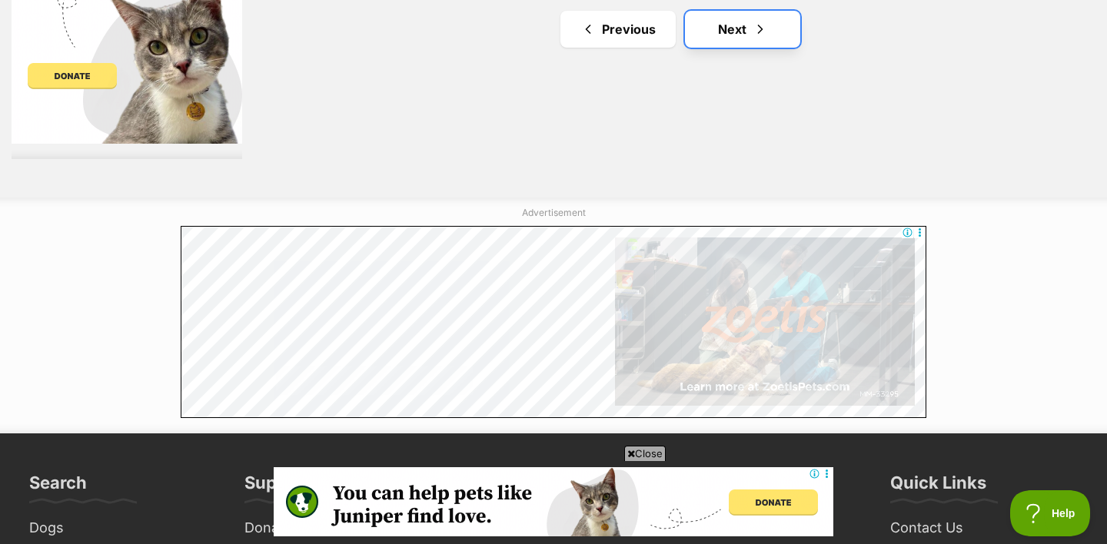
click at [773, 39] on link "Next" at bounding box center [742, 29] width 115 height 37
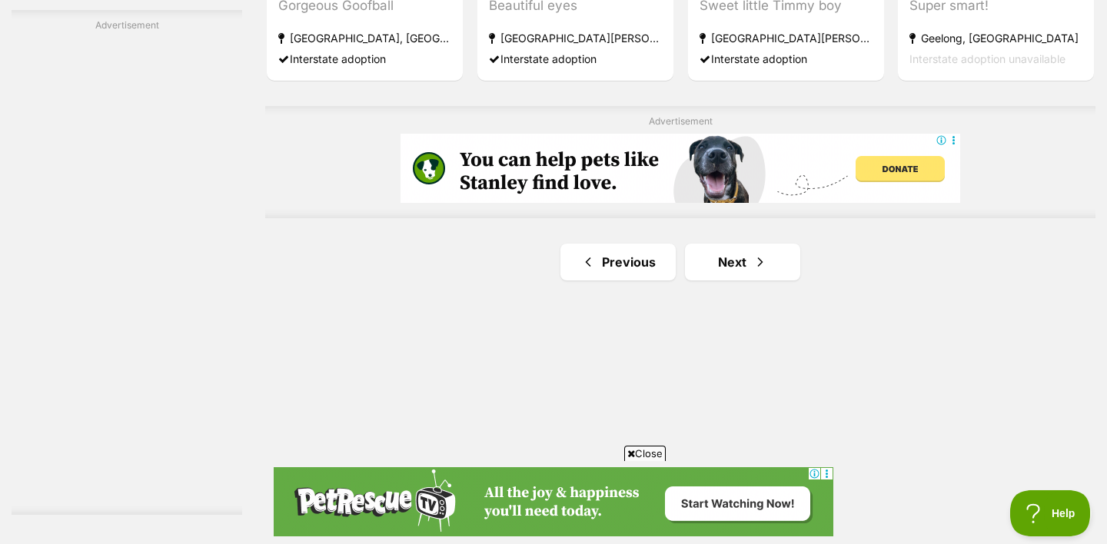
scroll to position [2669, 0]
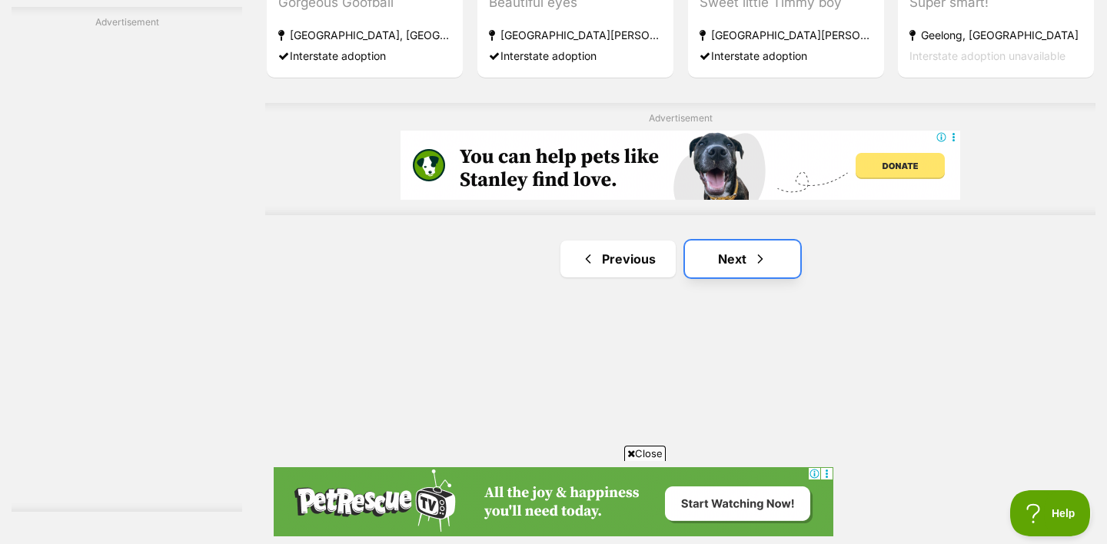
click at [747, 264] on link "Next" at bounding box center [742, 259] width 115 height 37
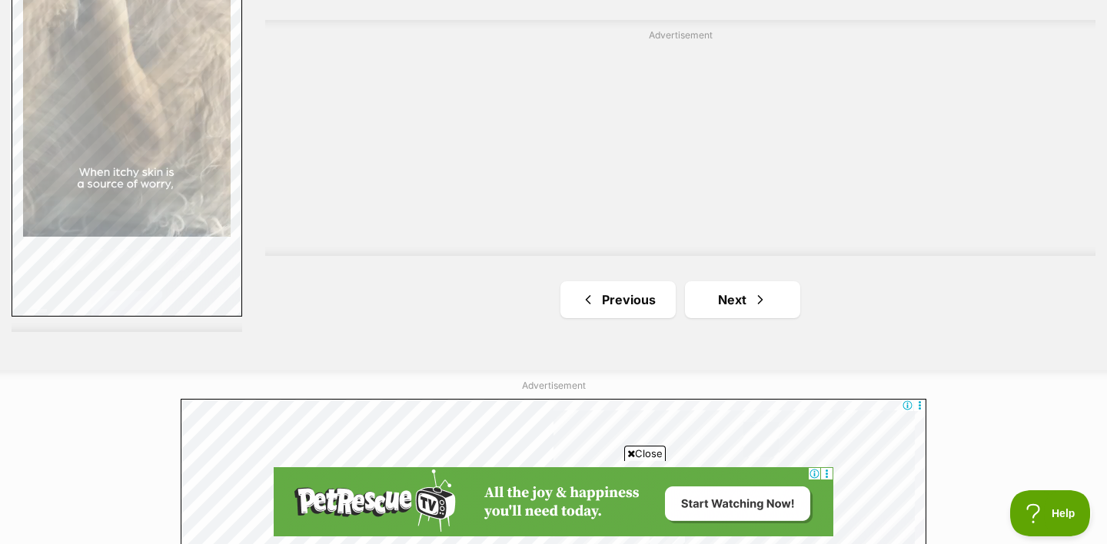
scroll to position [2851, 0]
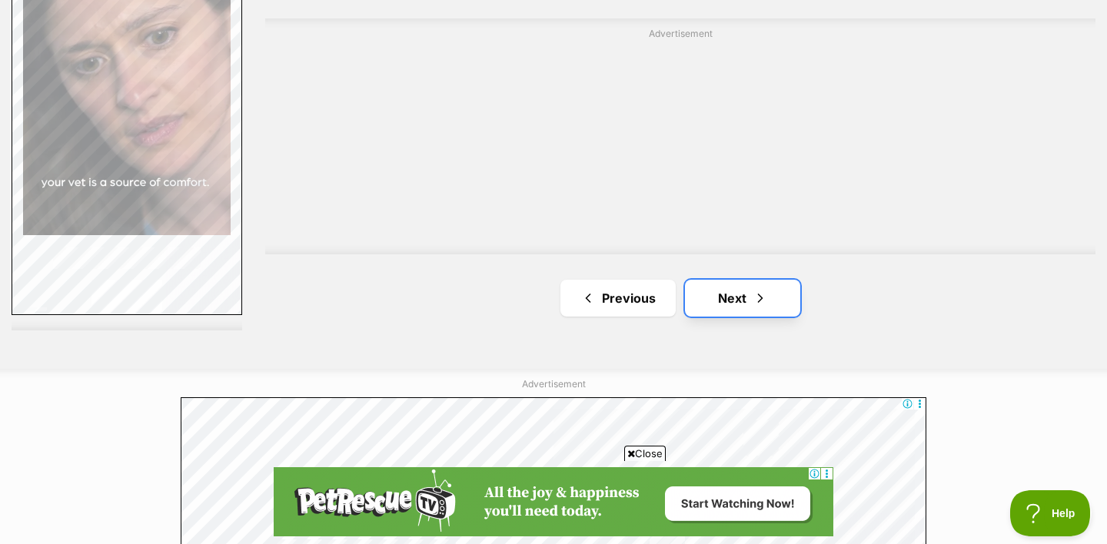
click at [726, 296] on link "Next" at bounding box center [742, 298] width 115 height 37
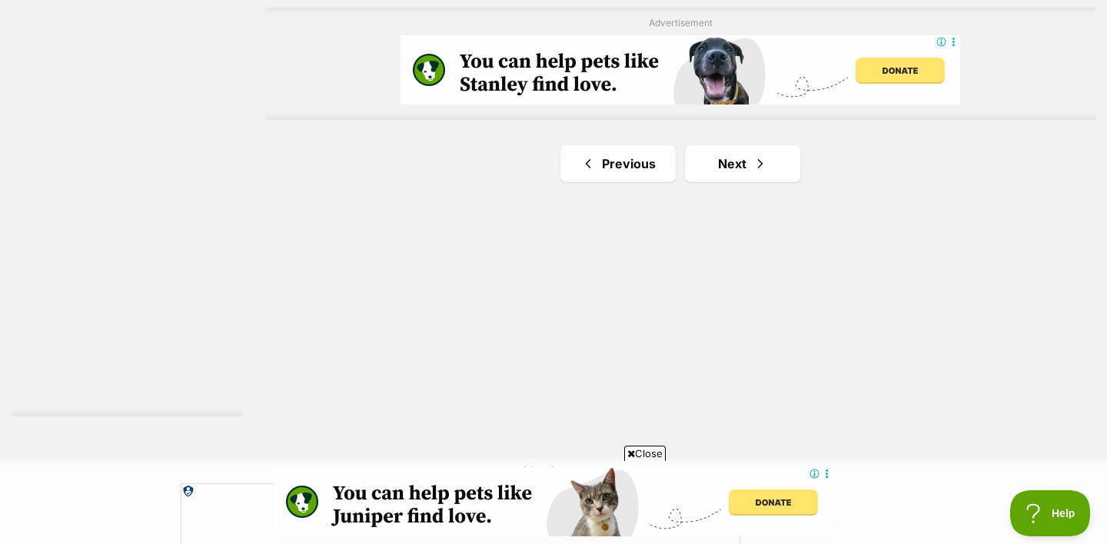
scroll to position [2772, 0]
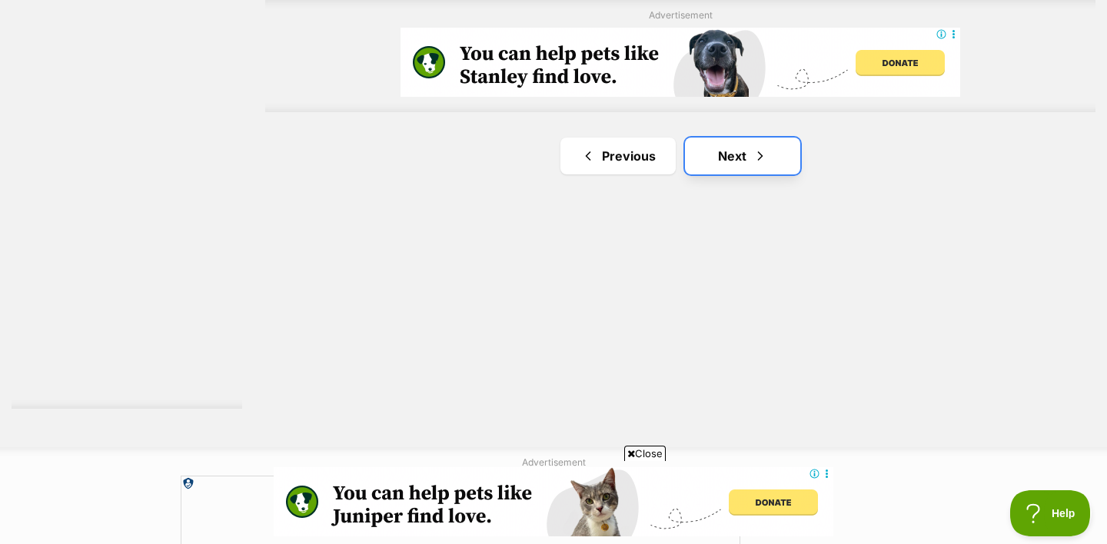
click at [765, 168] on link "Next" at bounding box center [742, 156] width 115 height 37
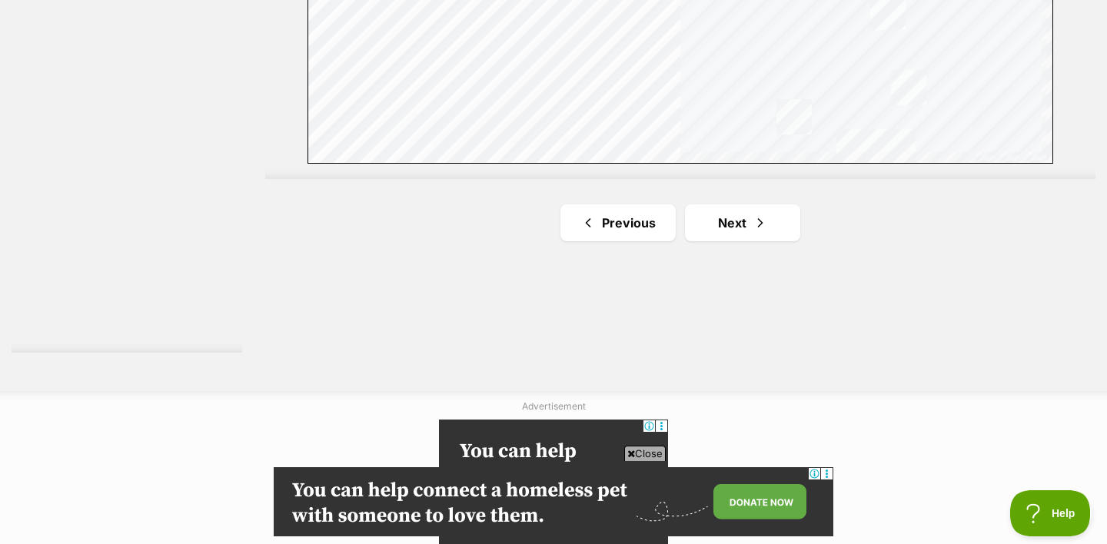
scroll to position [2837, 0]
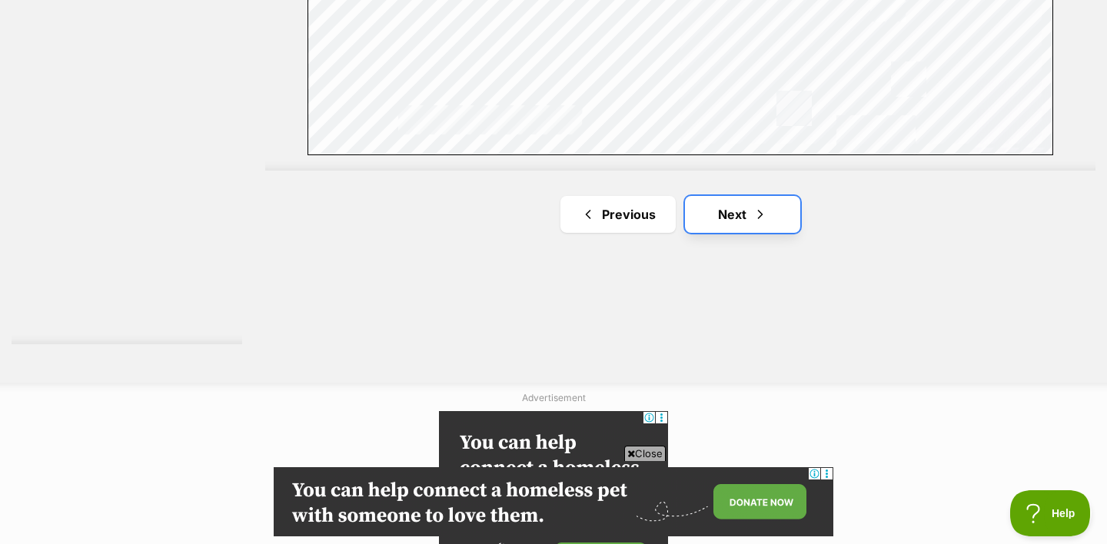
click at [764, 221] on span "Next page" at bounding box center [760, 214] width 15 height 18
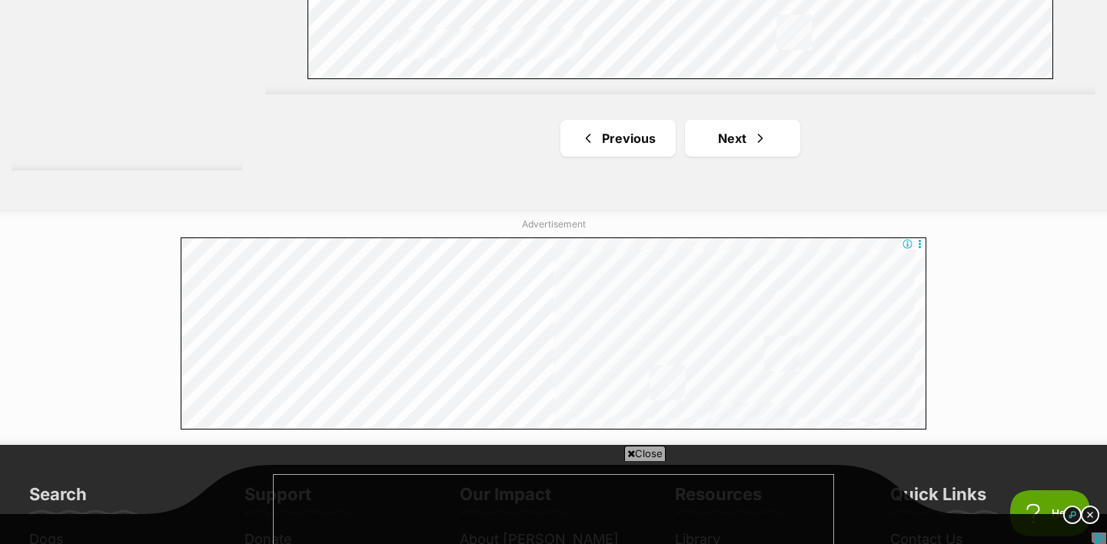
scroll to position [3037, 0]
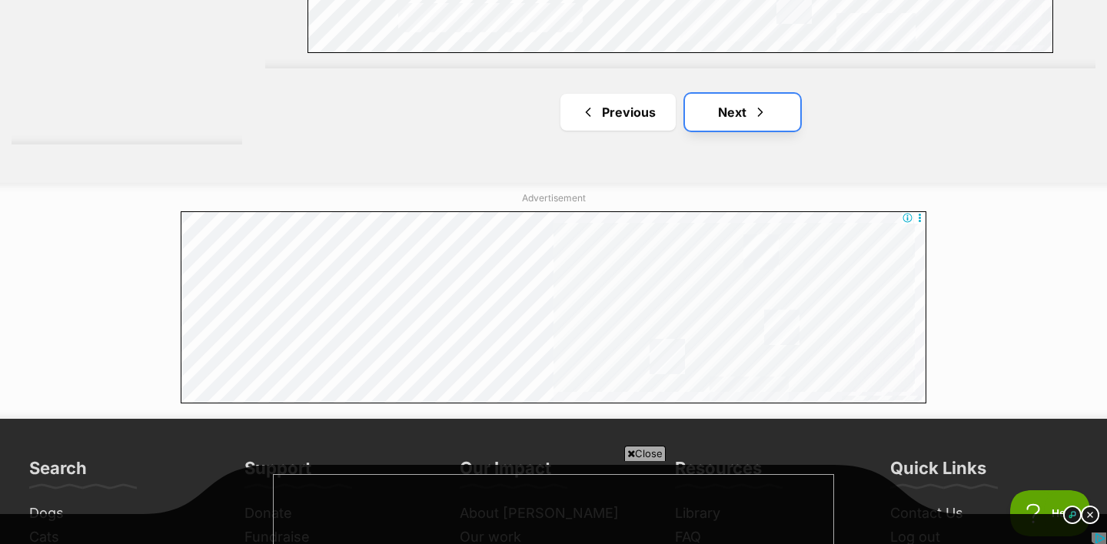
drag, startPoint x: 757, startPoint y: 108, endPoint x: 334, endPoint y: 96, distance: 423.1
click at [757, 108] on span "Next page" at bounding box center [760, 112] width 15 height 18
